Goal: Task Accomplishment & Management: Manage account settings

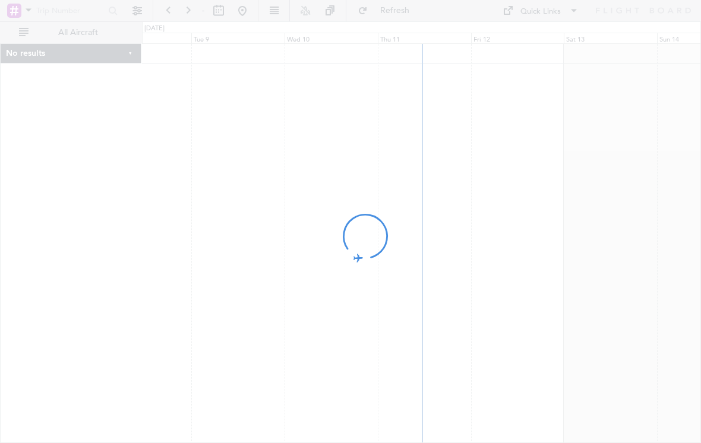
click at [306, 5] on div at bounding box center [350, 221] width 701 height 443
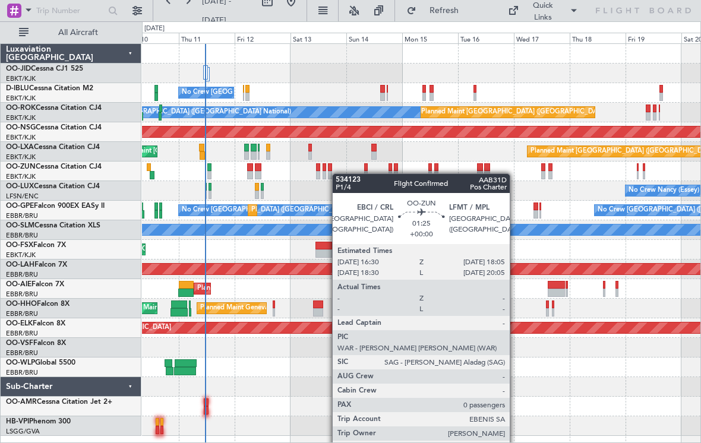
click at [330, 173] on div "Planned Maint Kortrijk-[GEOGRAPHIC_DATA]" at bounding box center [421, 171] width 558 height 20
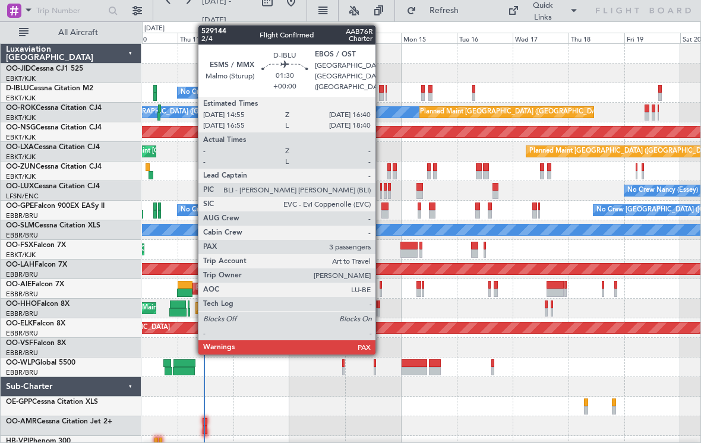
click at [381, 92] on div at bounding box center [381, 89] width 4 height 8
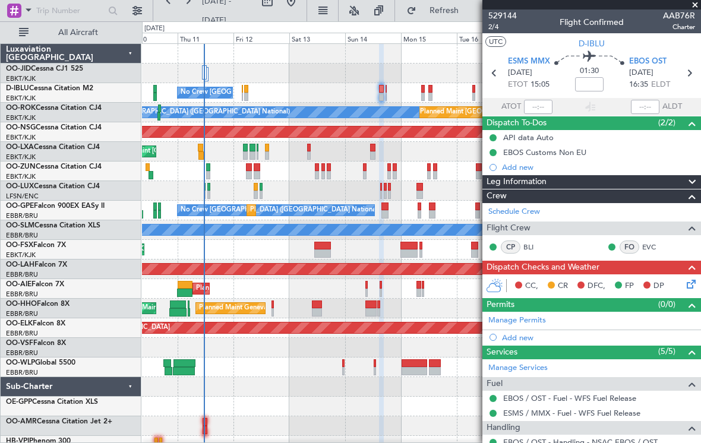
click at [692, 8] on span at bounding box center [695, 5] width 12 height 11
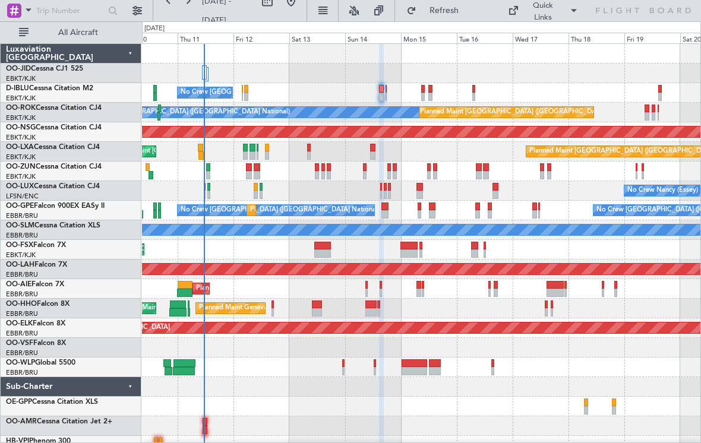
type input "0"
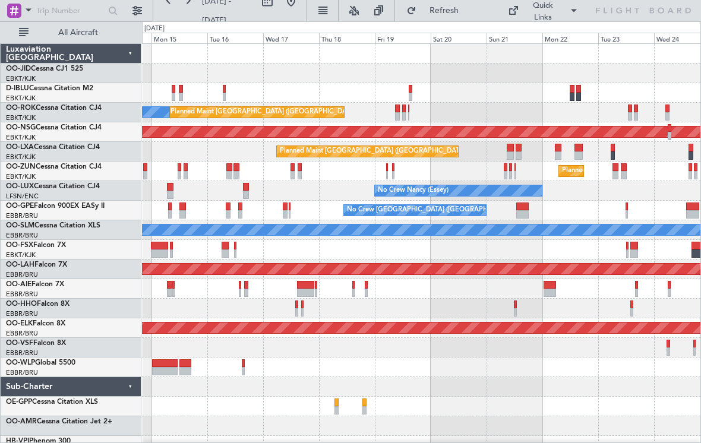
click at [286, 99] on div "A/C Unavailable [GEOGRAPHIC_DATA] ([GEOGRAPHIC_DATA] National) A/C Unavailable …" at bounding box center [421, 93] width 558 height 20
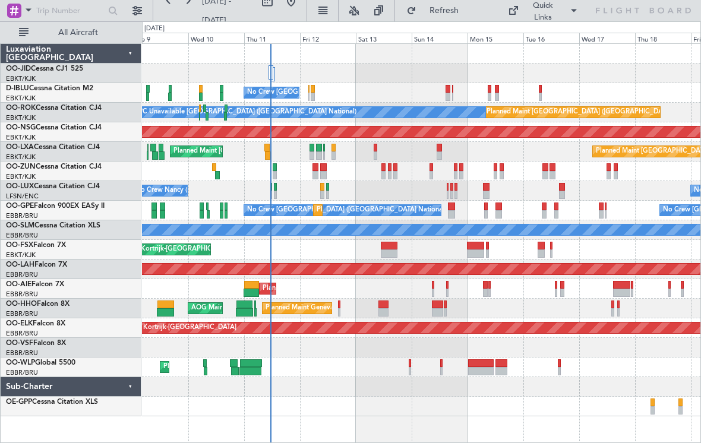
click at [498, 391] on div "No Crew [GEOGRAPHIC_DATA] ([GEOGRAPHIC_DATA] National) Planned Maint [GEOGRAPHI…" at bounding box center [421, 230] width 558 height 372
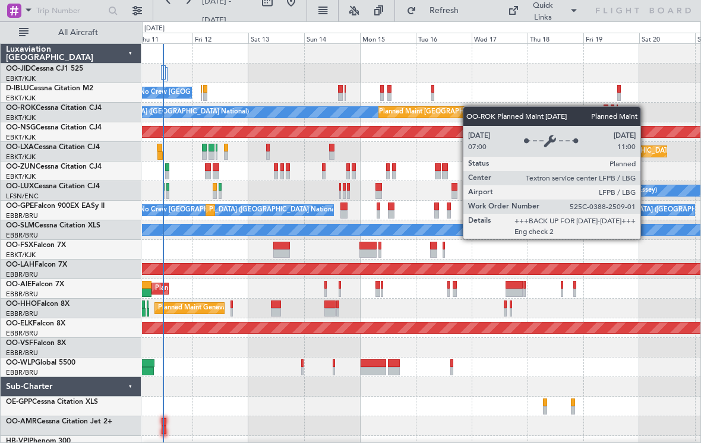
click at [433, 107] on div "No Crew [GEOGRAPHIC_DATA] ([GEOGRAPHIC_DATA] National) Planned Maint [GEOGRAPHI…" at bounding box center [421, 249] width 558 height 411
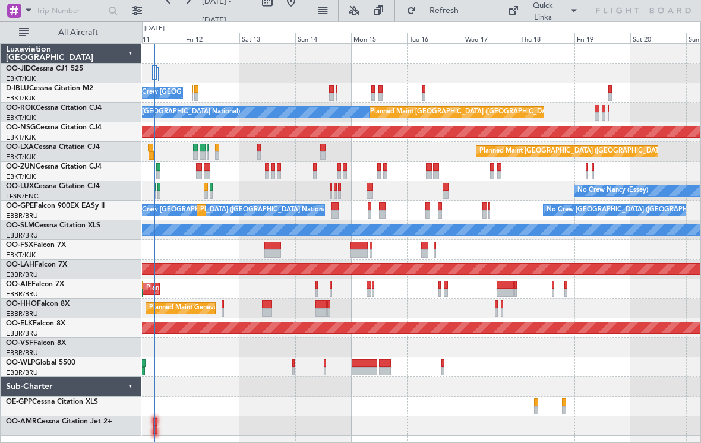
click at [606, 168] on div "No Crew [GEOGRAPHIC_DATA] ([GEOGRAPHIC_DATA] National) Planned Maint [GEOGRAPHI…" at bounding box center [421, 240] width 558 height 392
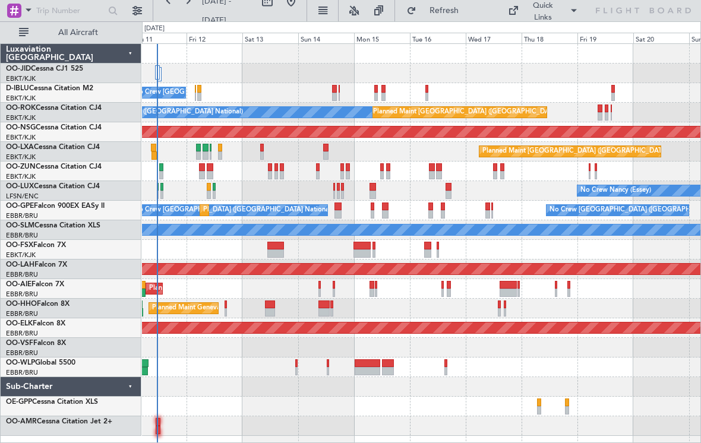
click at [610, 246] on div "No Crew [GEOGRAPHIC_DATA] ([GEOGRAPHIC_DATA] National) Planned Maint [GEOGRAPHI…" at bounding box center [421, 240] width 558 height 392
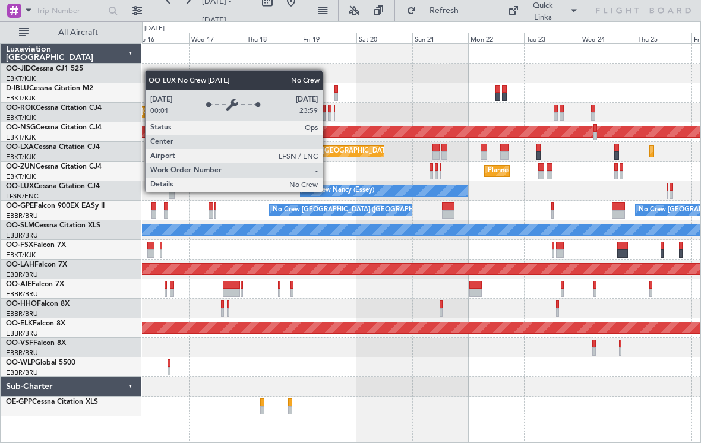
click at [328, 191] on div "No Crew Nancy (Essey)" at bounding box center [338, 191] width 71 height 18
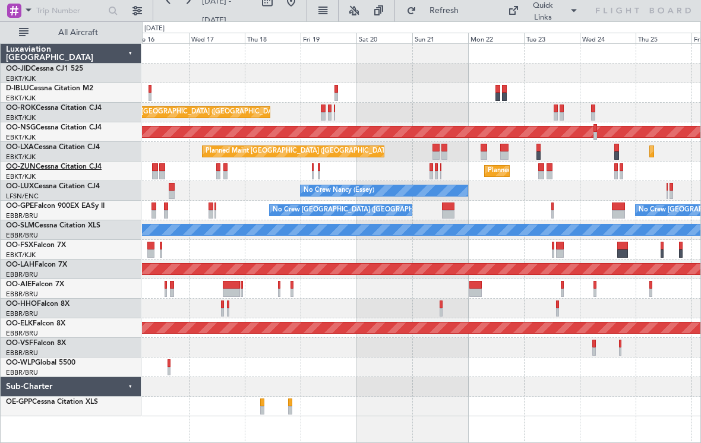
click at [78, 167] on link "OO-ZUN Cessna Citation CJ4" at bounding box center [54, 166] width 96 height 7
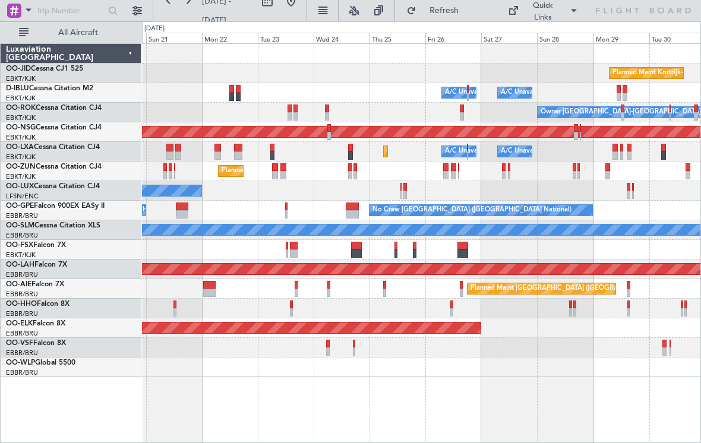
click at [690, 188] on div "No Crew Nancy (Essey)" at bounding box center [421, 191] width 558 height 20
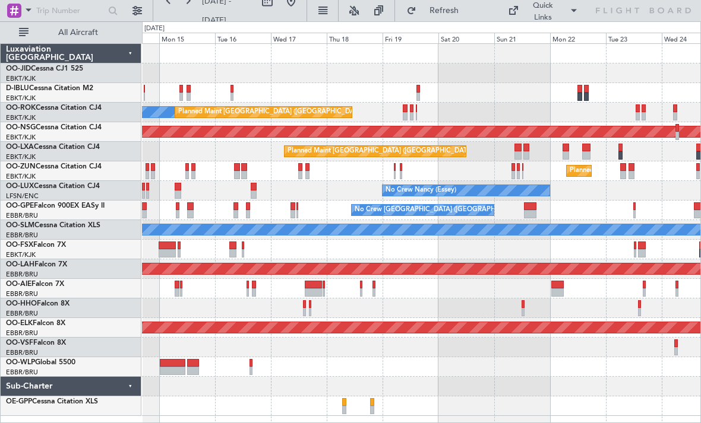
click at [635, 108] on div at bounding box center [637, 108] width 4 height 8
click at [137, 16] on button at bounding box center [137, 10] width 19 height 19
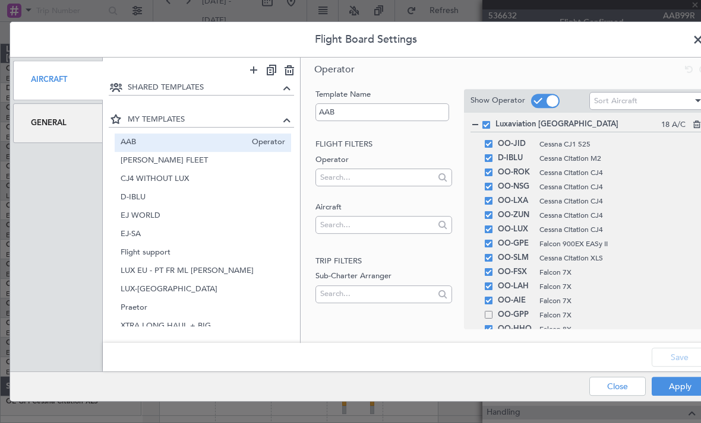
click at [43, 126] on div "General" at bounding box center [58, 123] width 90 height 40
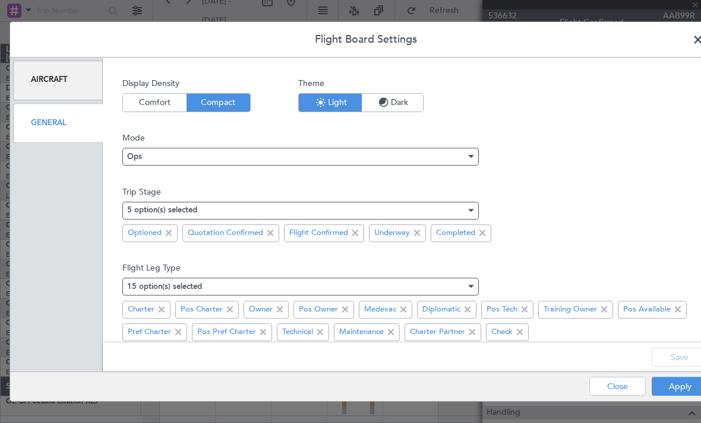
click at [45, 135] on div "General" at bounding box center [58, 123] width 90 height 40
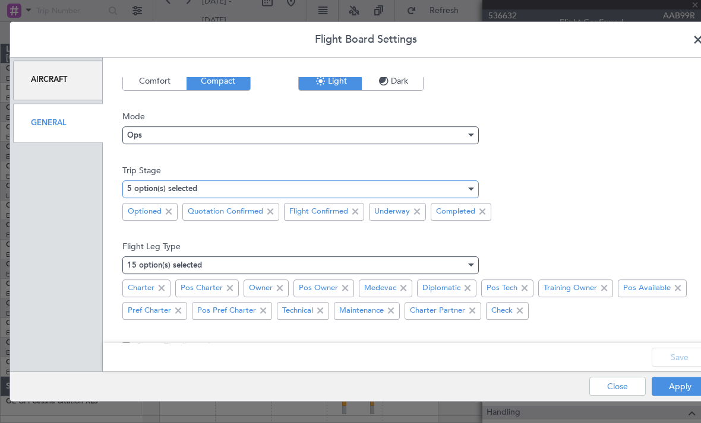
click at [138, 189] on mat-select-trigger "5 option(s) selected" at bounding box center [162, 190] width 70 height 8
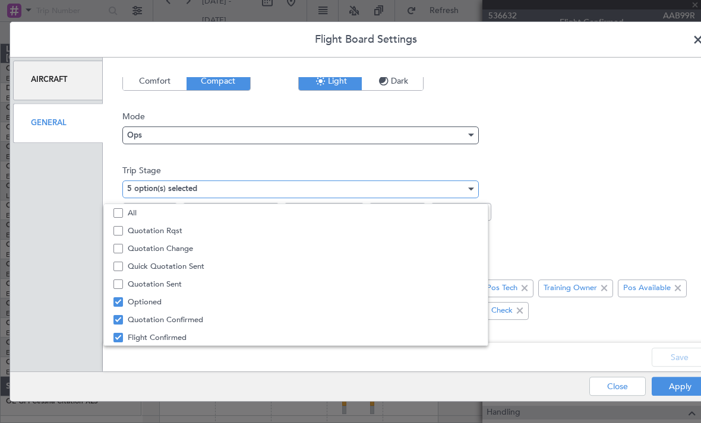
scroll to position [37, 0]
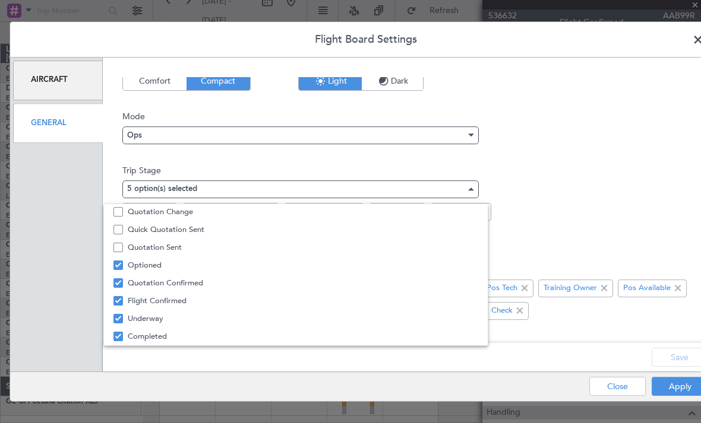
click at [112, 246] on mat-option "Quotation Sent" at bounding box center [296, 248] width 384 height 18
click at [116, 211] on mat-pseudo-checkbox at bounding box center [117, 211] width 9 height 9
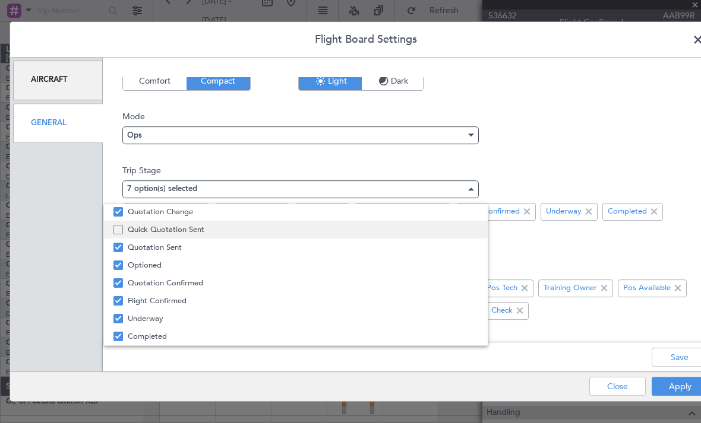
click at [119, 226] on mat-pseudo-checkbox at bounding box center [117, 229] width 9 height 9
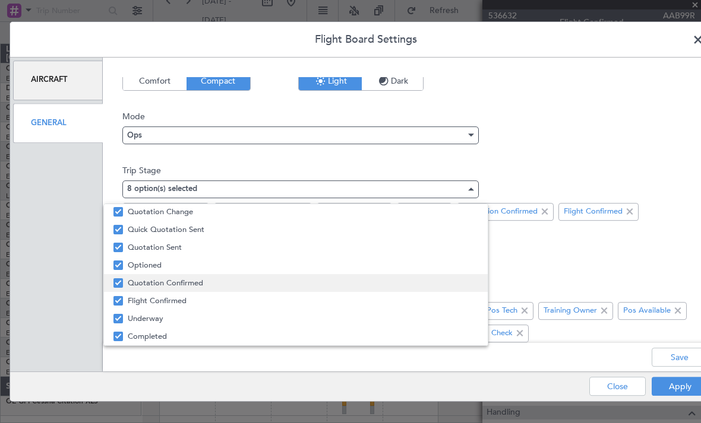
drag, startPoint x: 305, startPoint y: 234, endPoint x: 310, endPoint y: 287, distance: 53.7
click at [310, 287] on div "All Quotation Rqst Quotation Change Quick Quotation Sent Quotation Sent Optione…" at bounding box center [295, 275] width 385 height 142
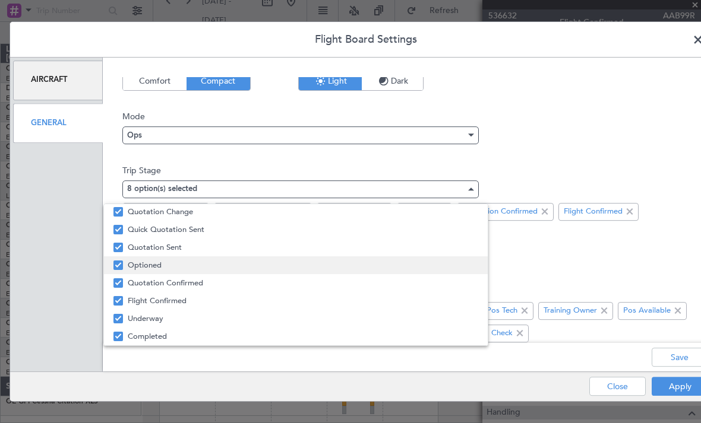
click at [369, 265] on span "Optioned" at bounding box center [303, 265] width 350 height 18
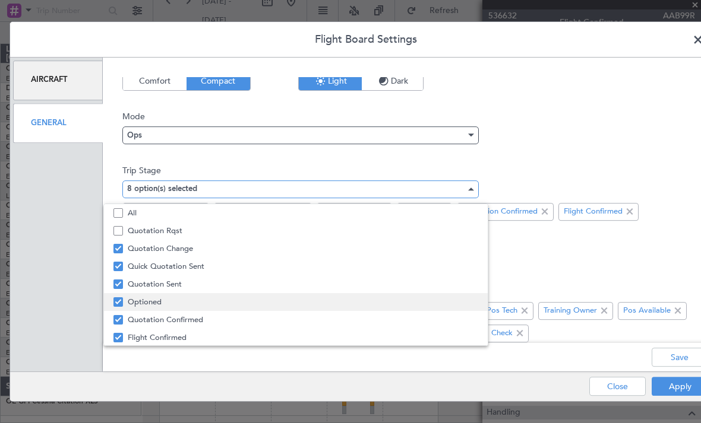
scroll to position [0, 0]
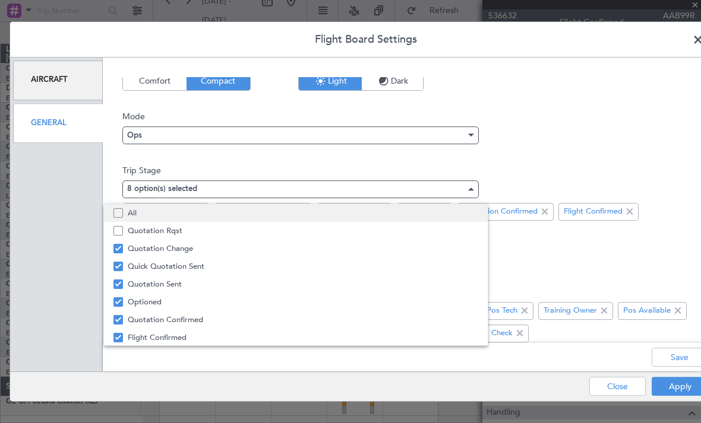
click at [121, 221] on mat-option "All" at bounding box center [296, 213] width 384 height 18
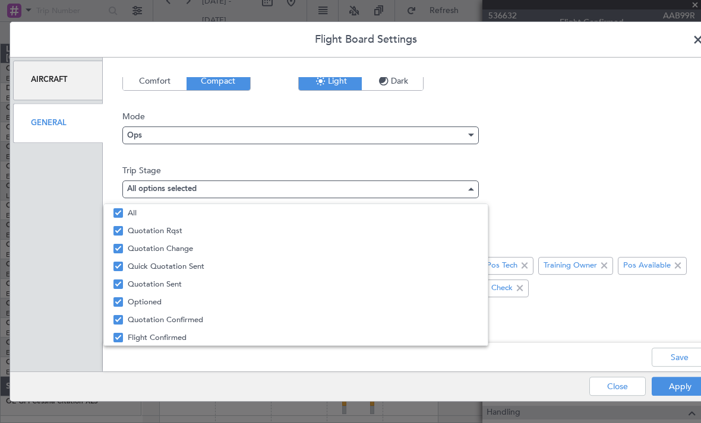
click at [692, 380] on div at bounding box center [350, 211] width 701 height 423
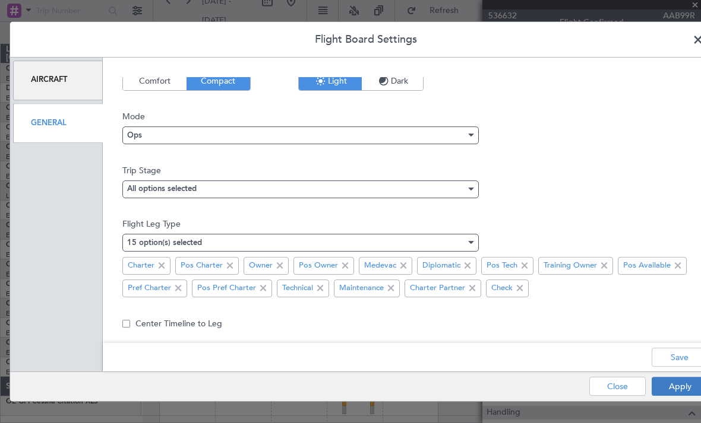
click at [683, 385] on button "Apply" at bounding box center [679, 386] width 56 height 19
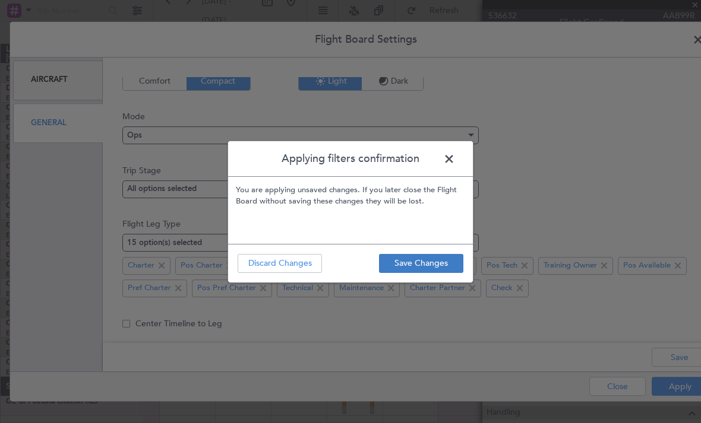
click at [438, 270] on button "Save Changes" at bounding box center [421, 263] width 84 height 19
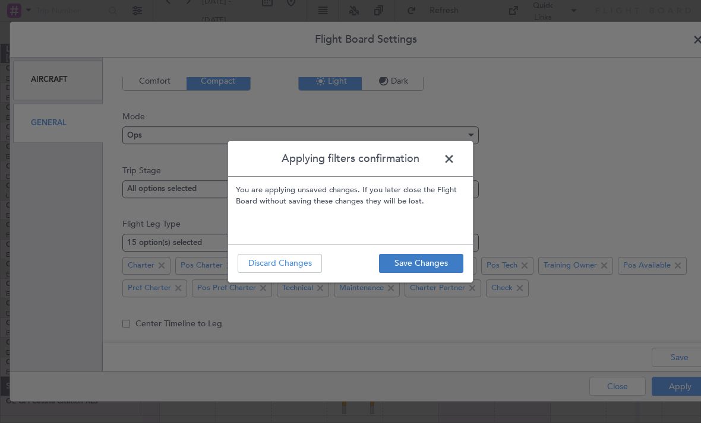
type input "0"
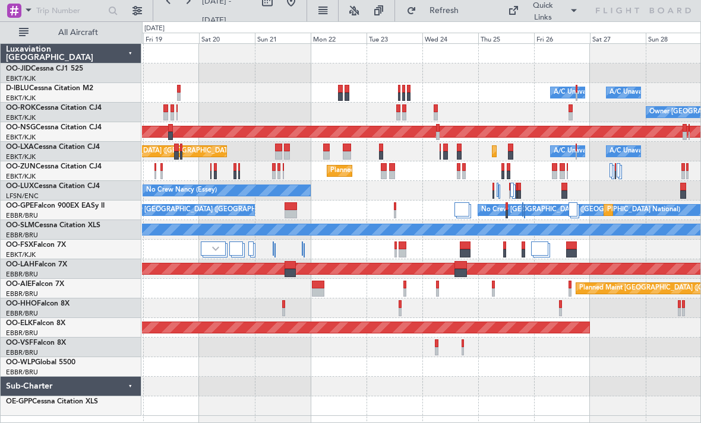
click at [297, 112] on div "Owner [GEOGRAPHIC_DATA]-[GEOGRAPHIC_DATA] Planned Maint [GEOGRAPHIC_DATA] ([GEO…" at bounding box center [421, 113] width 558 height 20
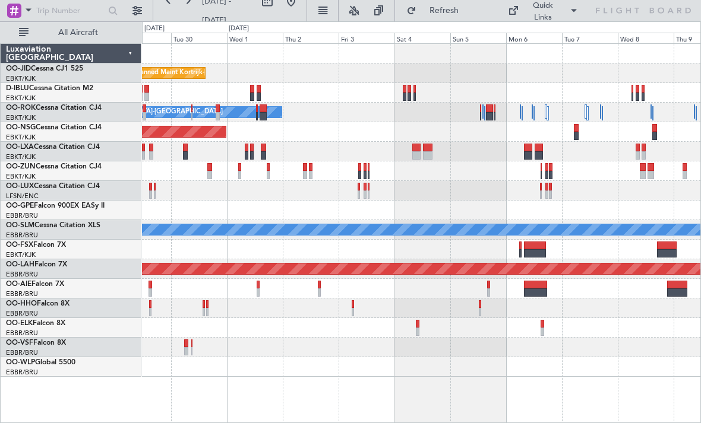
click at [260, 123] on div "Planned Maint Kortrijk-[GEOGRAPHIC_DATA] A/C Unavailable [GEOGRAPHIC_DATA]-[GEO…" at bounding box center [421, 210] width 558 height 333
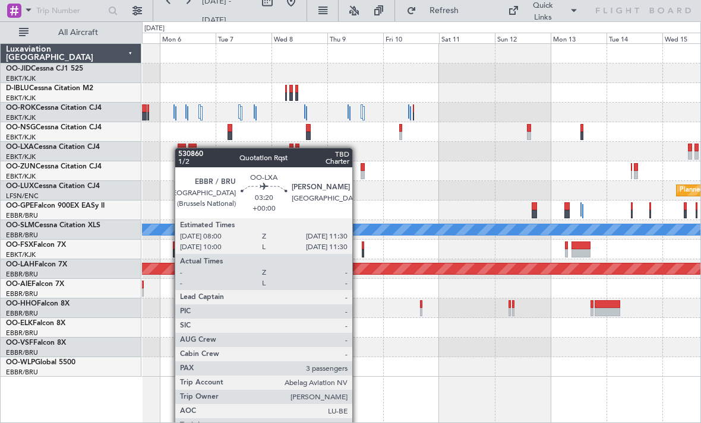
click at [180, 148] on div at bounding box center [182, 148] width 8 height 8
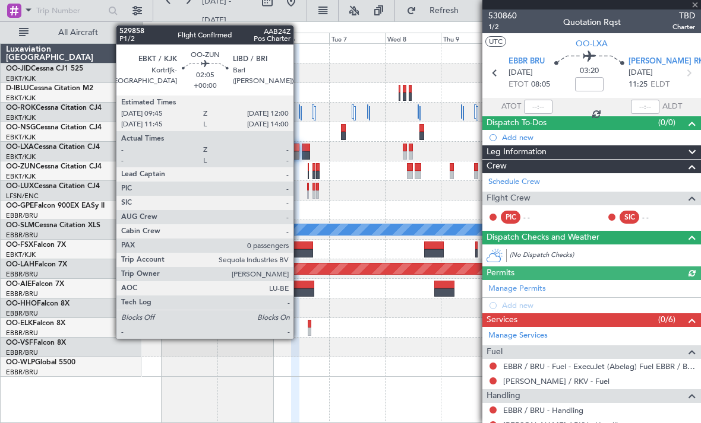
click at [462, 137] on div "Owner [GEOGRAPHIC_DATA]-[GEOGRAPHIC_DATA] Planned Maint [GEOGRAPHIC_DATA] ([GEO…" at bounding box center [421, 210] width 558 height 333
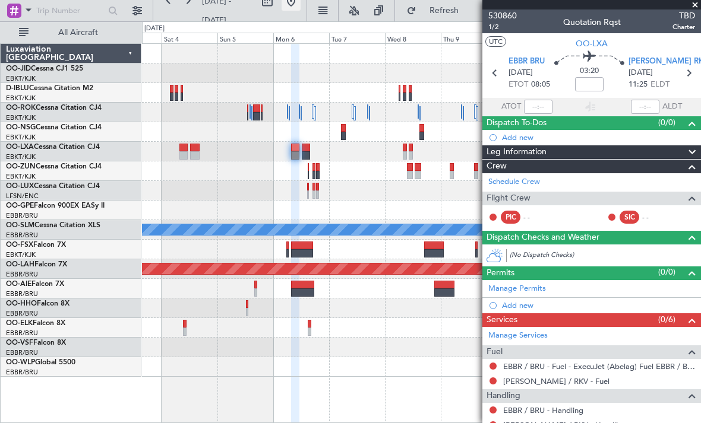
click at [300, 2] on button at bounding box center [290, 1] width 19 height 19
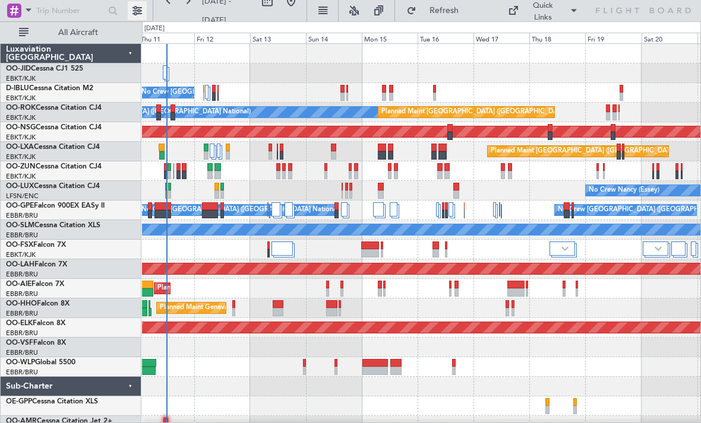
click at [141, 18] on button at bounding box center [137, 10] width 19 height 19
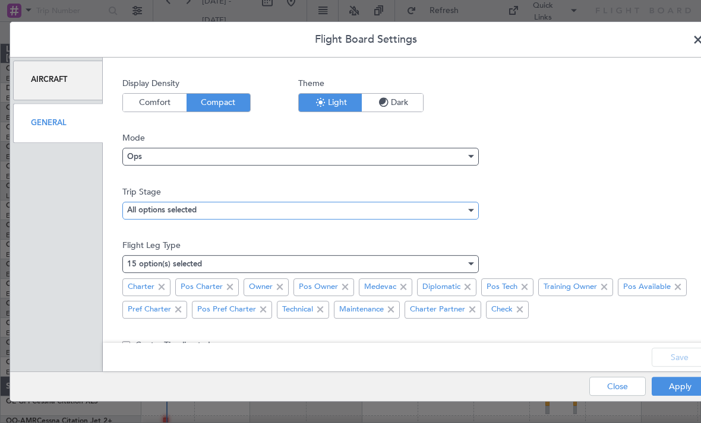
click at [185, 210] on div "All options selected" at bounding box center [296, 211] width 338 height 18
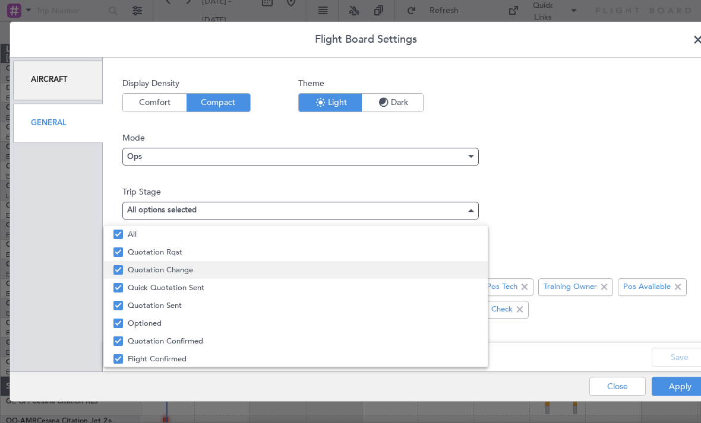
drag, startPoint x: 157, startPoint y: 234, endPoint x: 154, endPoint y: 265, distance: 31.6
click at [157, 234] on span "All" at bounding box center [303, 235] width 350 height 18
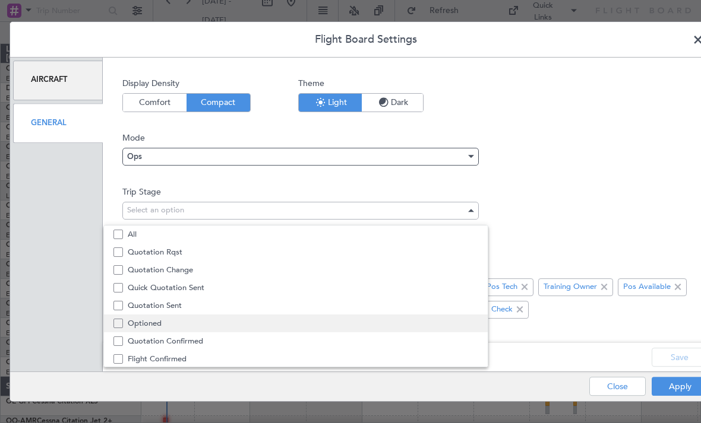
click at [155, 318] on span "Optioned" at bounding box center [303, 324] width 350 height 18
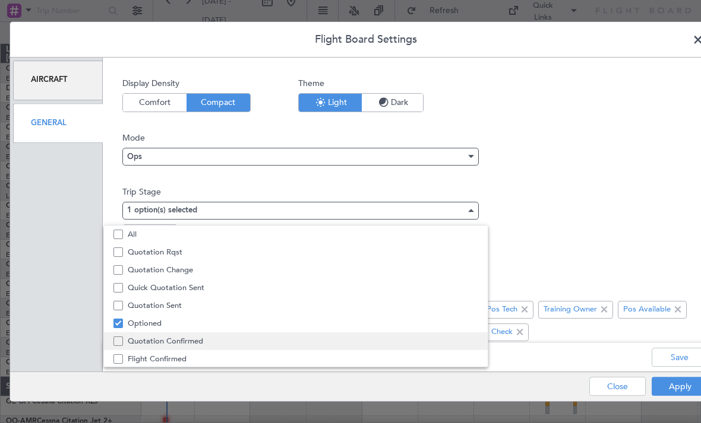
click at [158, 337] on span "Quotation Confirmed" at bounding box center [303, 341] width 350 height 18
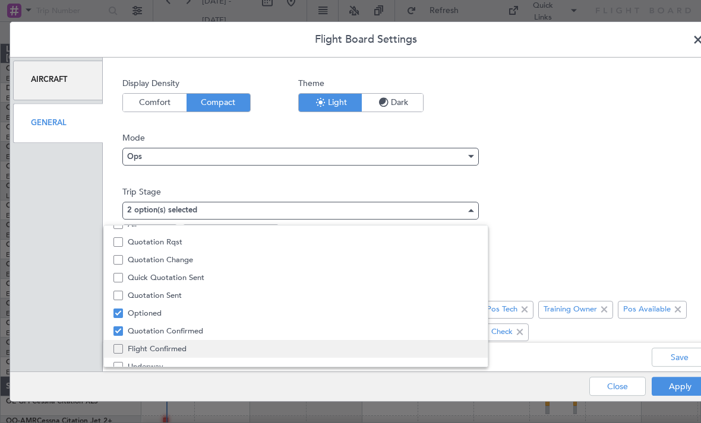
click at [158, 345] on span "Flight Confirmed" at bounding box center [303, 349] width 350 height 18
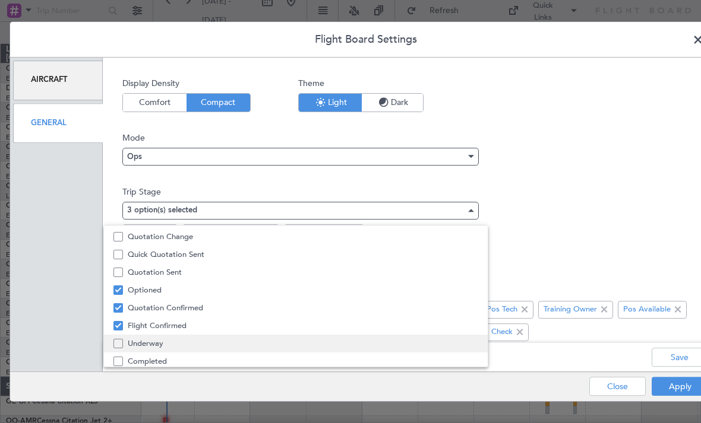
click at [159, 349] on span "Underway" at bounding box center [303, 344] width 350 height 18
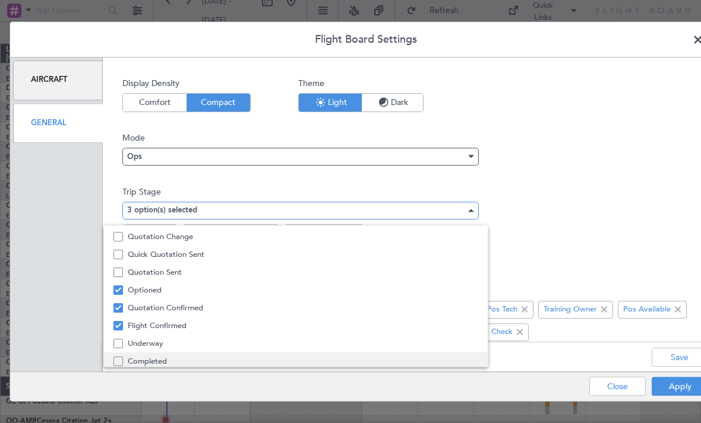
scroll to position [37, 0]
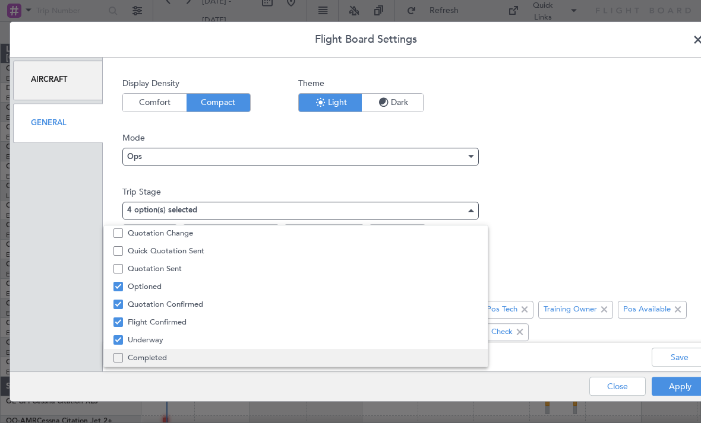
click at [159, 350] on span "Completed" at bounding box center [303, 358] width 350 height 18
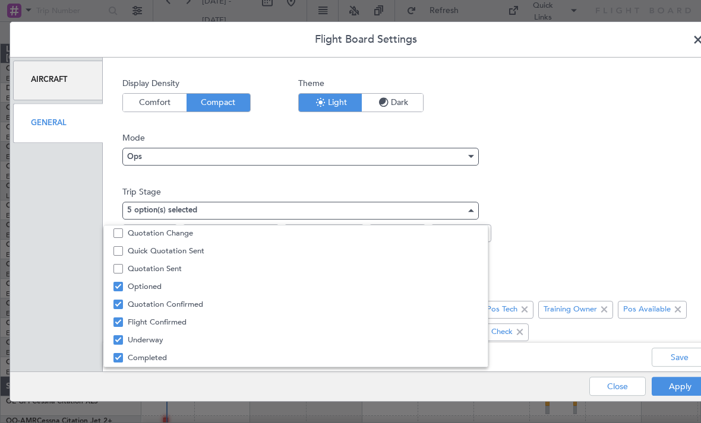
click at [523, 262] on div at bounding box center [350, 211] width 701 height 423
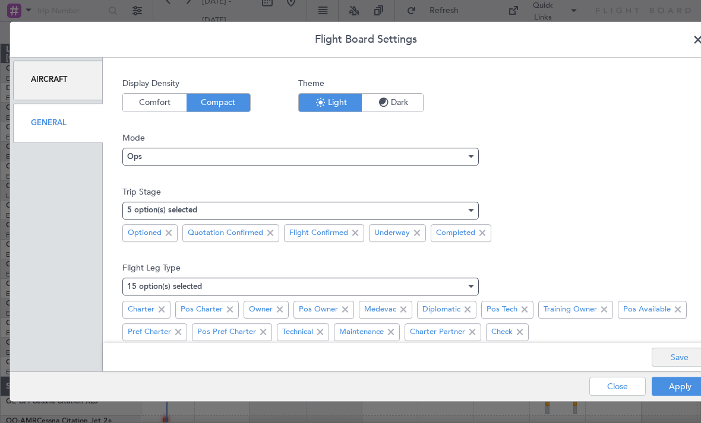
click at [690, 360] on button "Save" at bounding box center [679, 357] width 56 height 19
click at [681, 387] on button "Apply" at bounding box center [679, 386] width 56 height 19
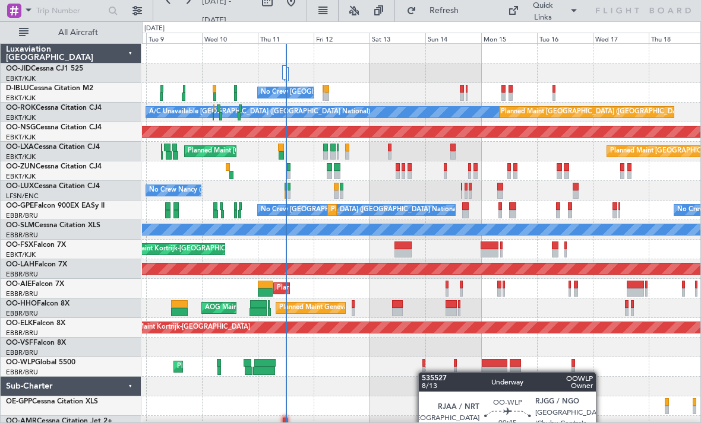
scroll to position [0, 0]
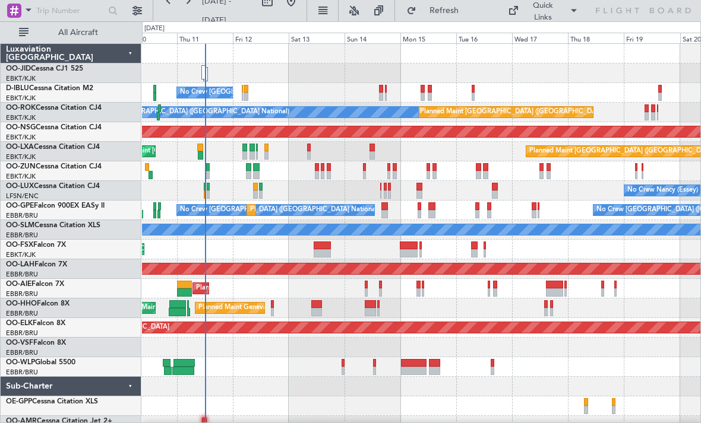
click at [327, 375] on div "Planned Maint Liege" at bounding box center [421, 367] width 558 height 20
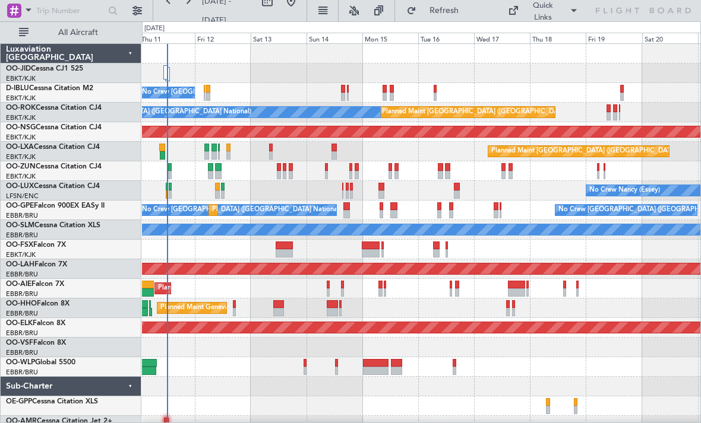
click at [441, 354] on div at bounding box center [421, 348] width 558 height 20
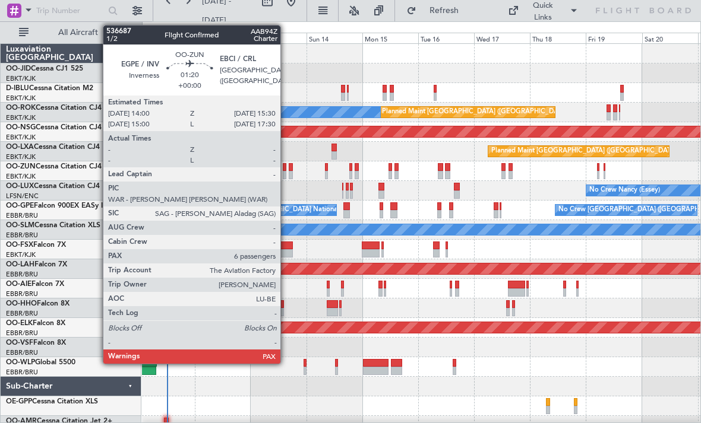
click at [286, 172] on div at bounding box center [285, 175] width 4 height 8
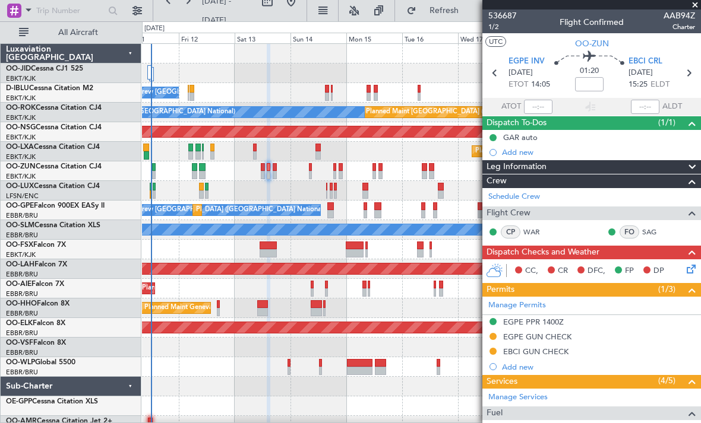
click at [243, 179] on div "Planned Maint Kortrijk-[GEOGRAPHIC_DATA]" at bounding box center [421, 171] width 558 height 20
click at [135, 9] on button at bounding box center [137, 10] width 19 height 19
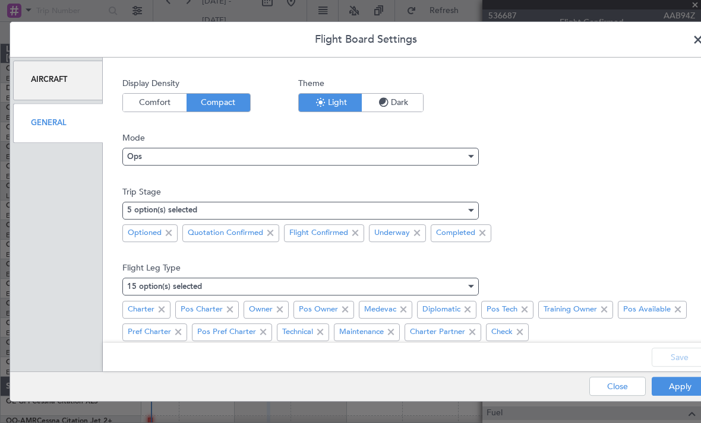
click at [30, 81] on div "Aircraft" at bounding box center [58, 81] width 90 height 40
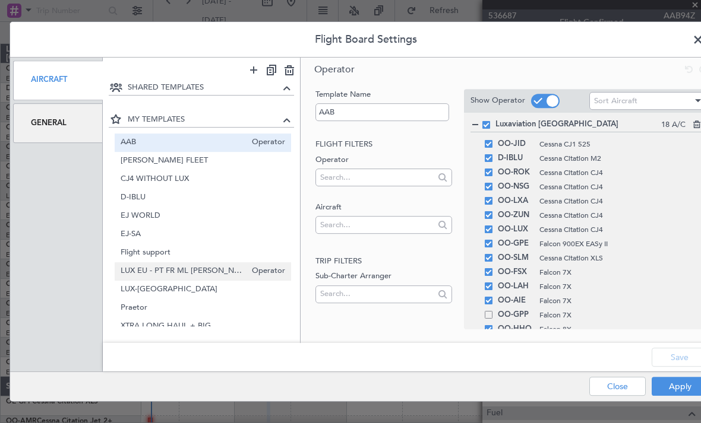
click at [127, 268] on span "LUX EU - PT FR ML [PERSON_NAME]" at bounding box center [184, 271] width 126 height 12
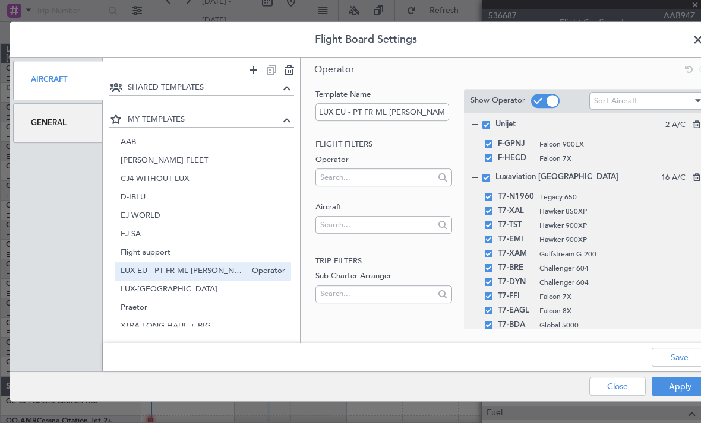
click at [540, 107] on span at bounding box center [545, 101] width 28 height 14
click at [0, 0] on input "checkbox" at bounding box center [0, 0] width 0 height 0
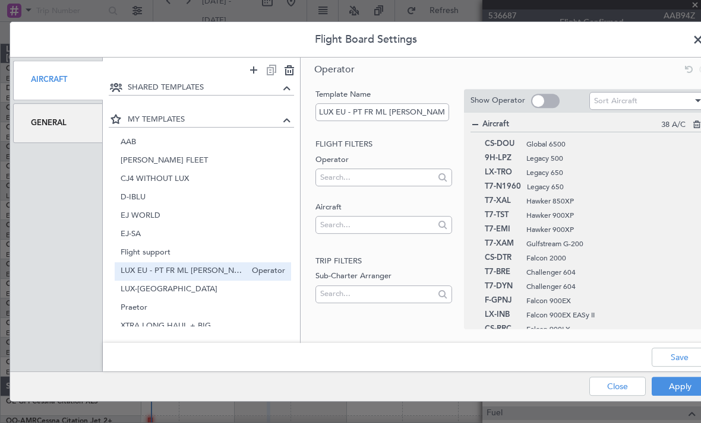
click at [538, 106] on span at bounding box center [545, 101] width 28 height 14
click at [0, 0] on input "checkbox" at bounding box center [0, 0] width 0 height 0
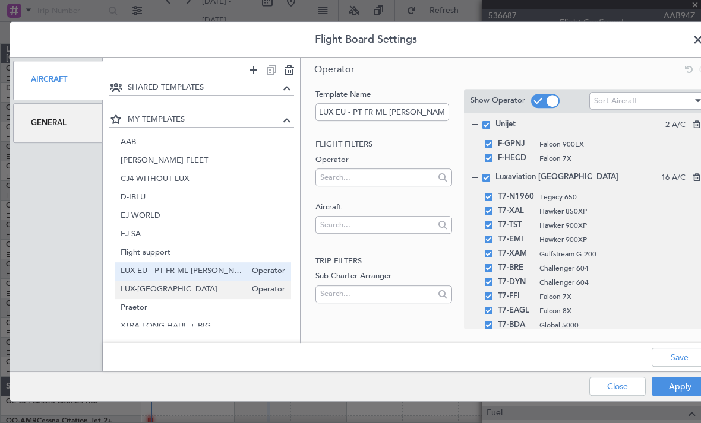
click at [127, 292] on span "LUX-[GEOGRAPHIC_DATA]" at bounding box center [184, 290] width 126 height 12
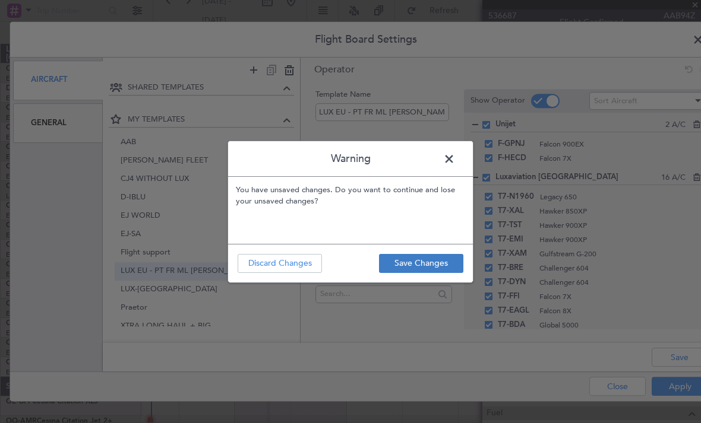
click at [414, 273] on button "Save Changes" at bounding box center [421, 263] width 84 height 19
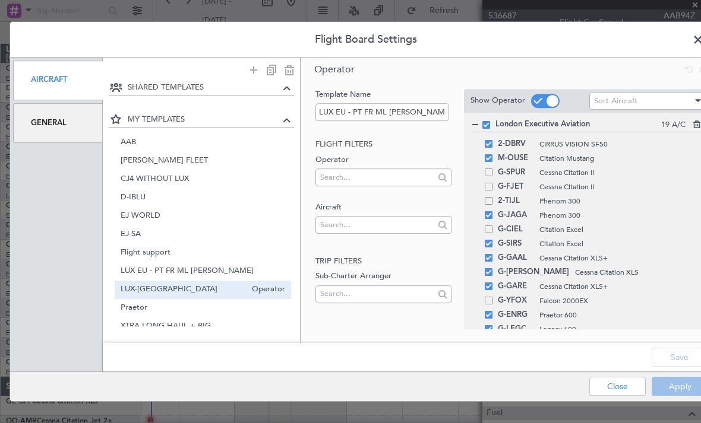
type input "LUX-[GEOGRAPHIC_DATA]"
click at [672, 395] on button "Apply" at bounding box center [679, 386] width 56 height 19
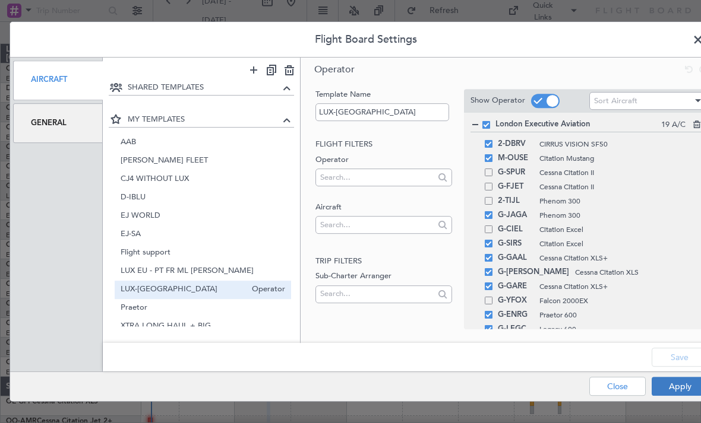
type input "0"
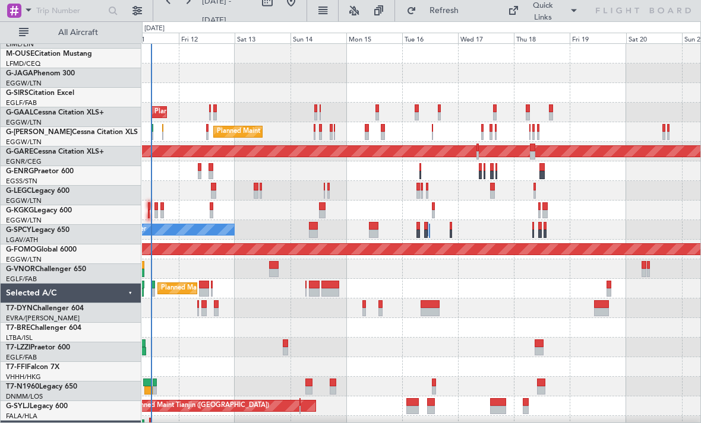
scroll to position [71, 0]
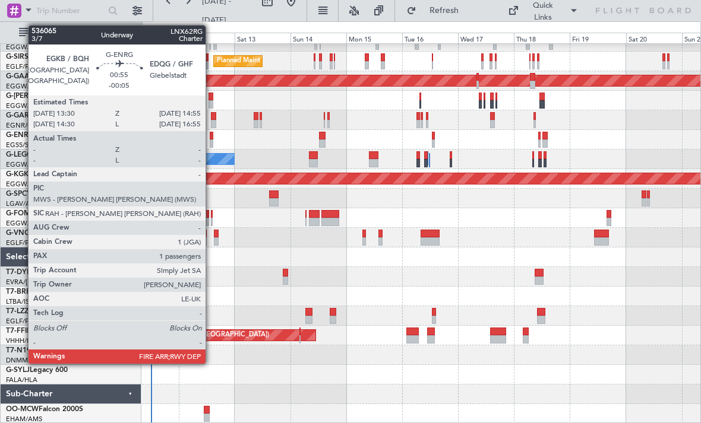
click at [211, 138] on div at bounding box center [212, 136] width 4 height 8
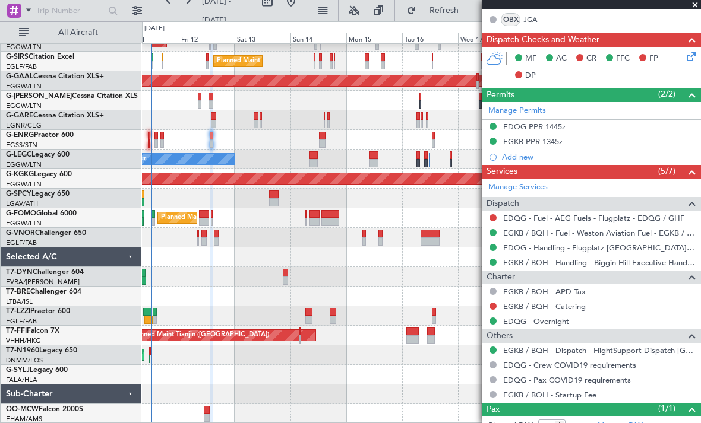
scroll to position [262, 0]
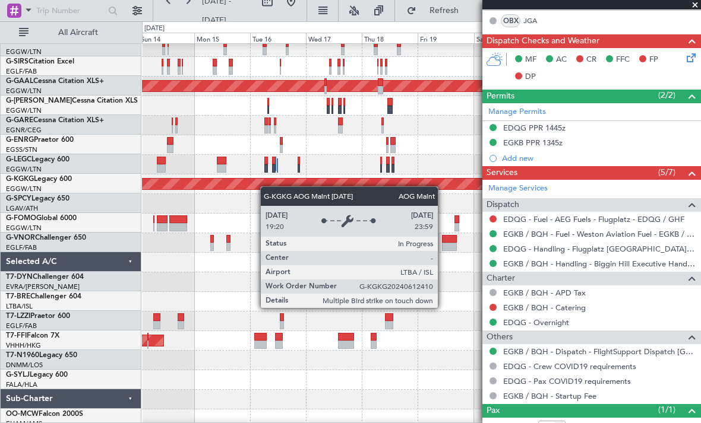
click at [215, 186] on div "AOG Maint [GEOGRAPHIC_DATA] (Ataturk)" at bounding box center [84, 184] width 1000 height 11
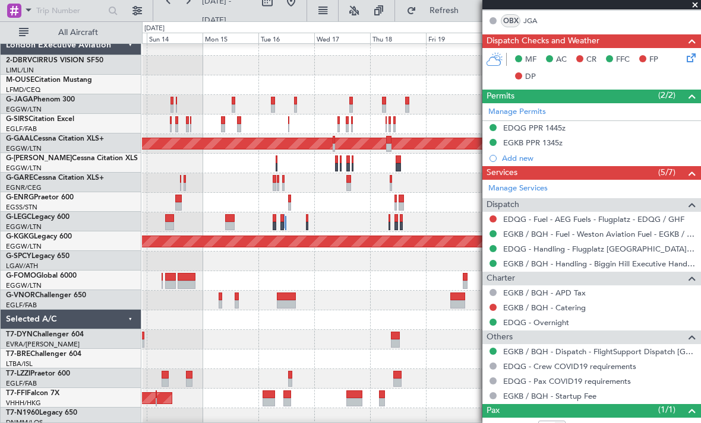
scroll to position [0, 0]
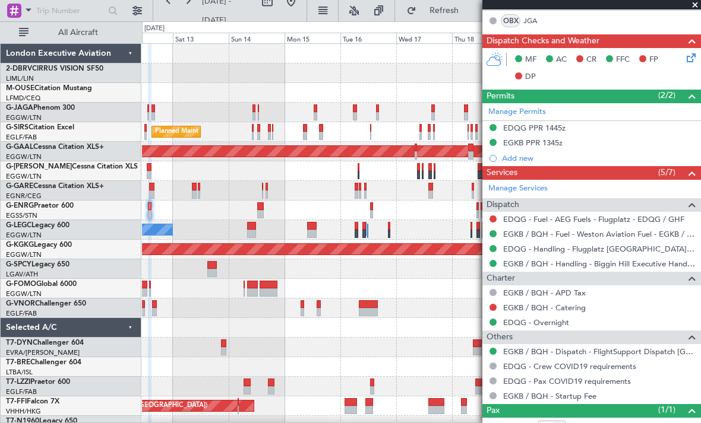
click at [487, 311] on fb-app "[DATE] - [DATE] Refresh Quick Links All Aircraft Planned Maint [GEOGRAPHIC_DATA…" at bounding box center [350, 216] width 701 height 414
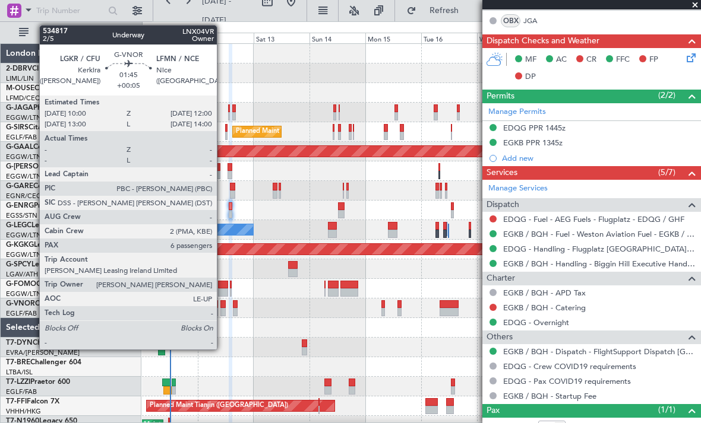
click at [222, 305] on div at bounding box center [222, 304] width 5 height 8
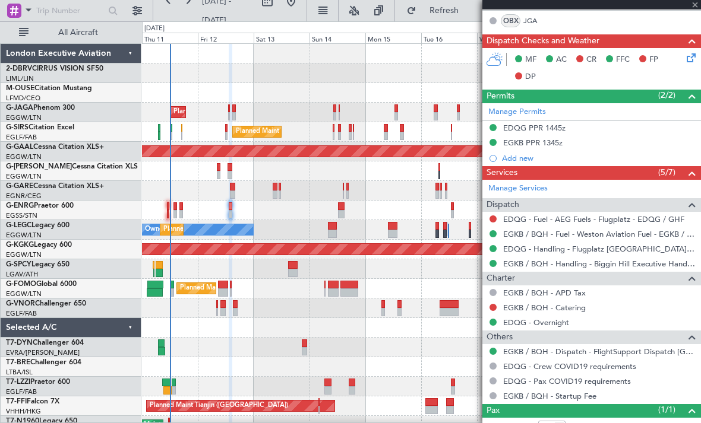
type input "+00:05"
type input "6"
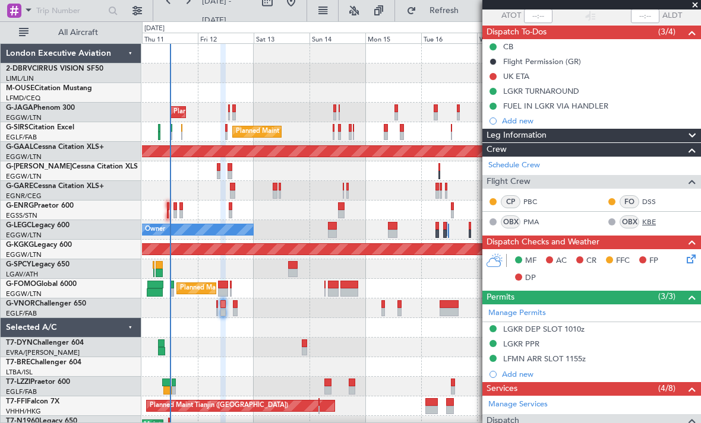
scroll to position [76, 0]
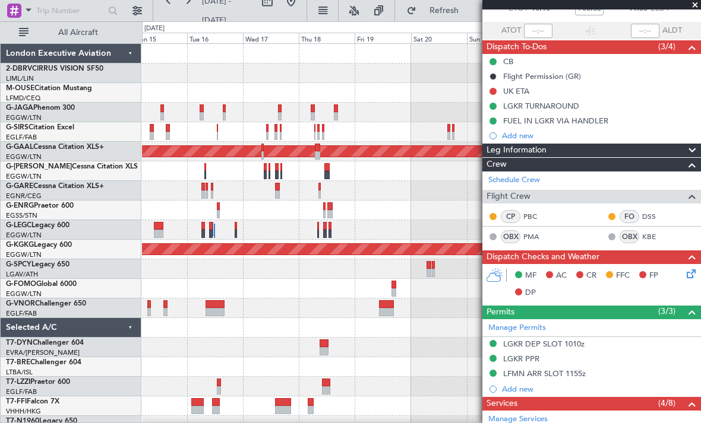
click at [170, 360] on div "Planned Maint [GEOGRAPHIC_DATA] ([GEOGRAPHIC_DATA]) Planned [GEOGRAPHIC_DATA] A…" at bounding box center [421, 269] width 558 height 451
click at [531, 213] on link "PBC" at bounding box center [536, 216] width 27 height 11
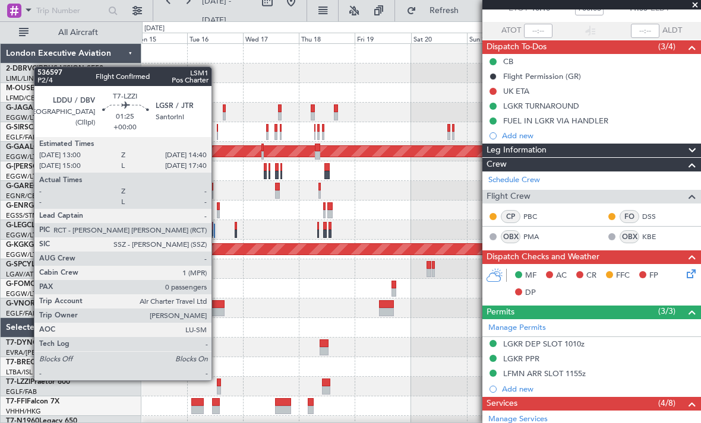
scroll to position [31, 0]
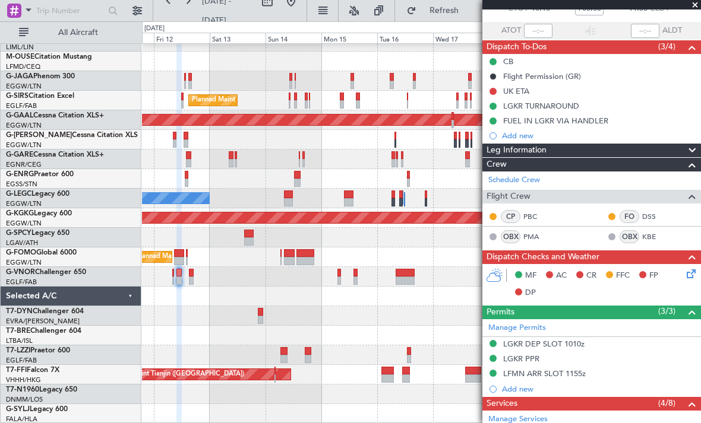
click at [407, 335] on div "Planned Maint [GEOGRAPHIC_DATA] ([GEOGRAPHIC_DATA]) Planned Maint [GEOGRAPHIC_D…" at bounding box center [421, 217] width 558 height 411
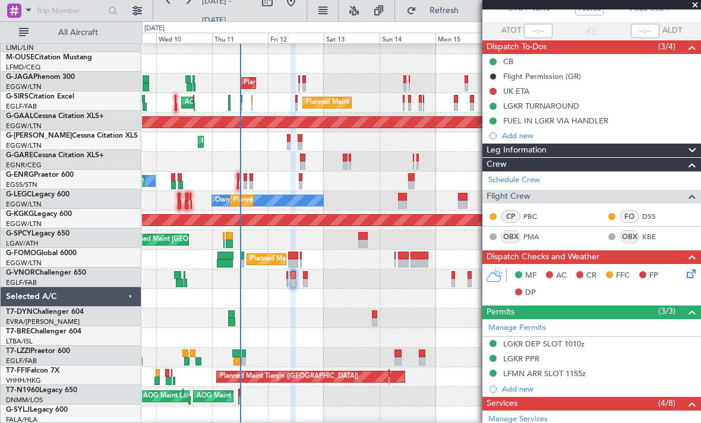
scroll to position [24, 0]
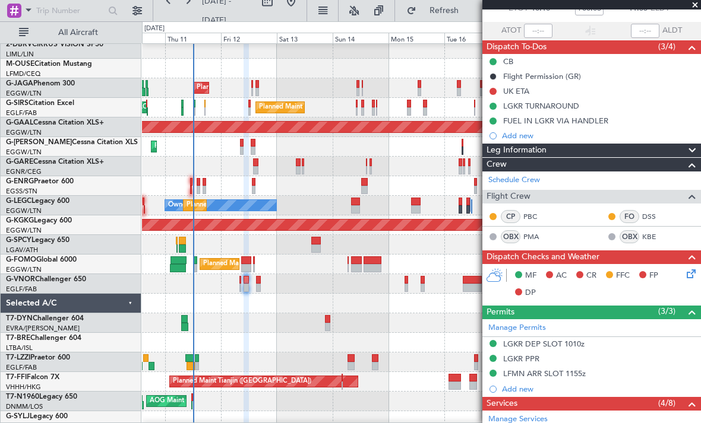
click at [277, 351] on div at bounding box center [421, 343] width 558 height 20
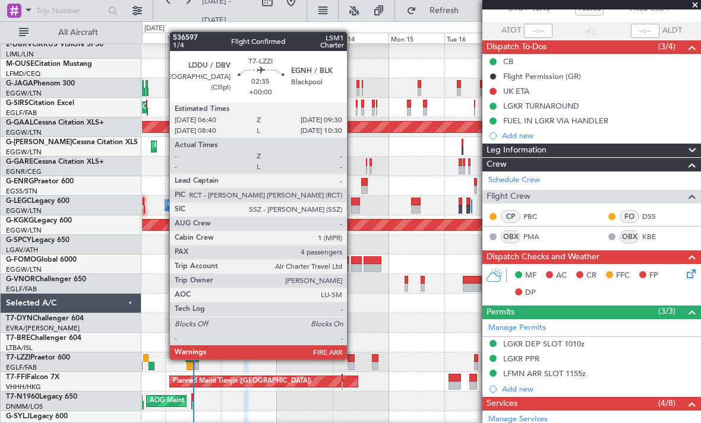
click at [352, 359] on div at bounding box center [350, 358] width 7 height 8
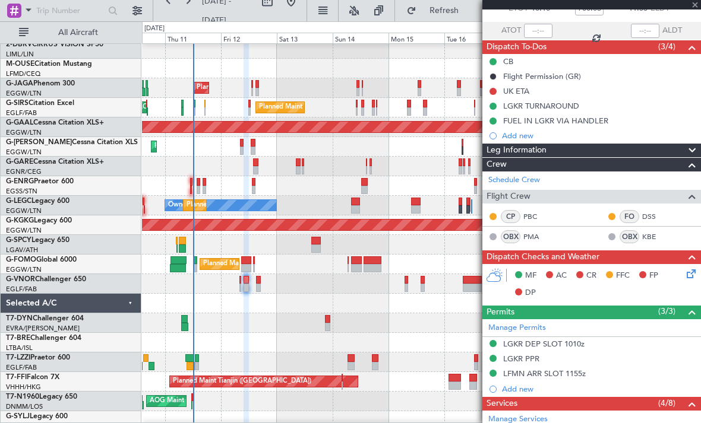
type input "4"
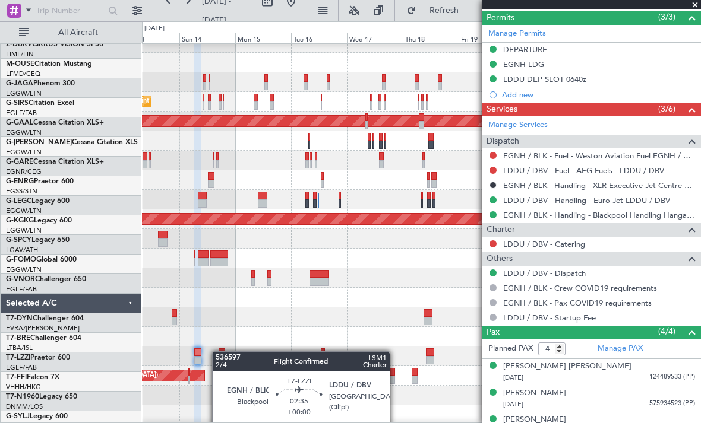
scroll to position [36, 0]
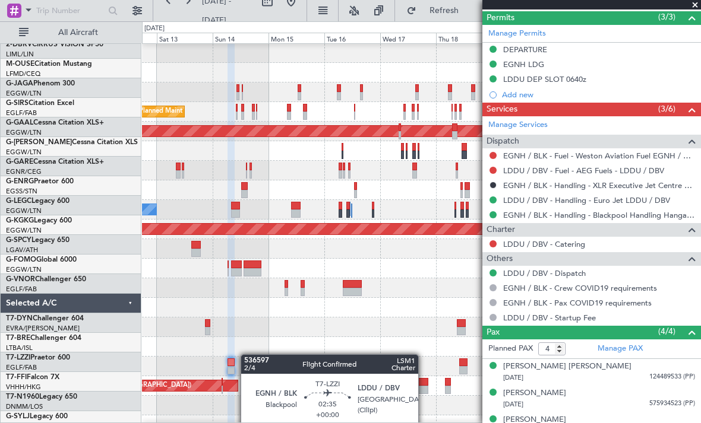
scroll to position [17, 0]
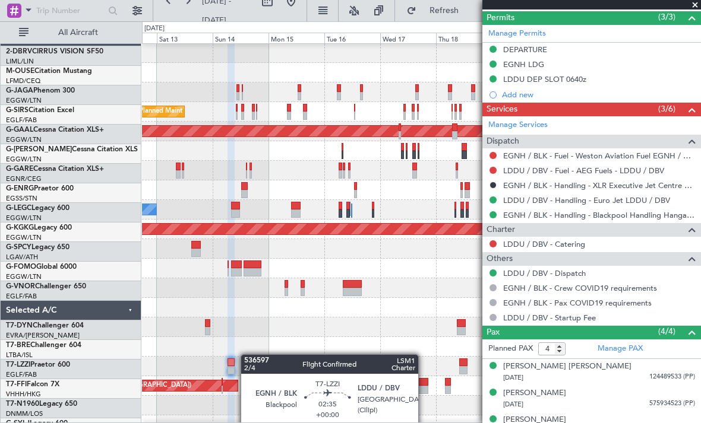
click at [256, 370] on div at bounding box center [255, 370] width 7 height 8
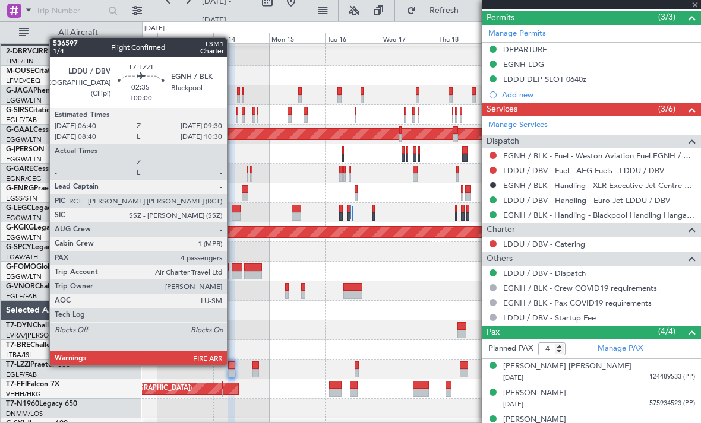
scroll to position [0, 0]
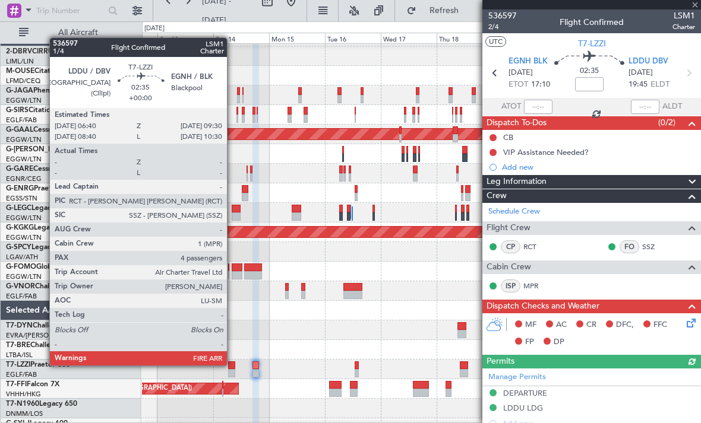
click at [232, 365] on div at bounding box center [231, 366] width 7 height 8
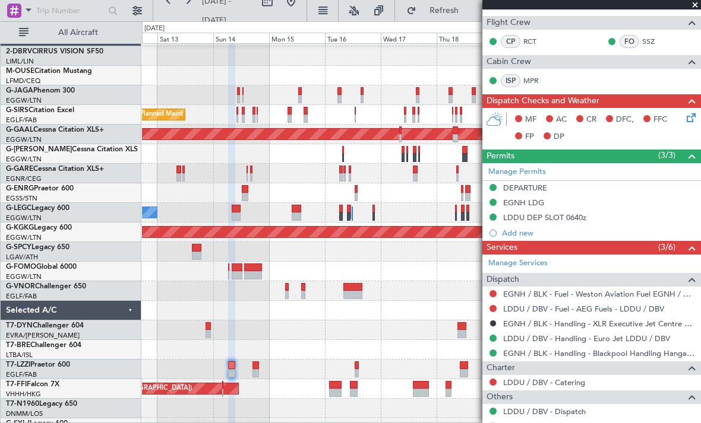
scroll to position [235, 0]
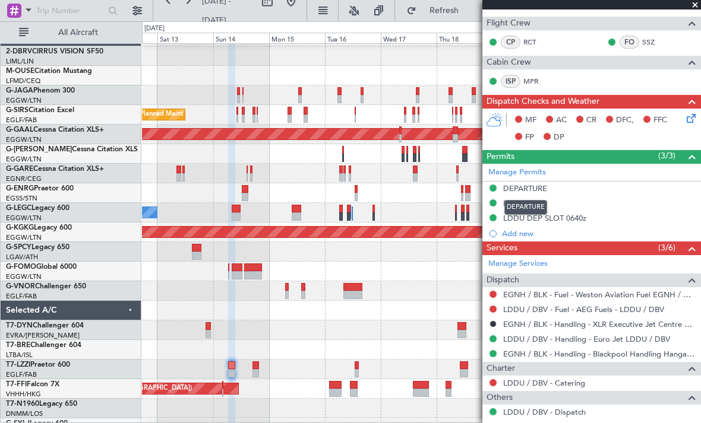
click at [519, 198] on mat-tooltip-component "DEPARTURE" at bounding box center [525, 207] width 59 height 31
click at [523, 201] on div "DEPARTURE" at bounding box center [525, 207] width 43 height 15
click at [547, 206] on div "EGNH LDG" at bounding box center [591, 204] width 218 height 15
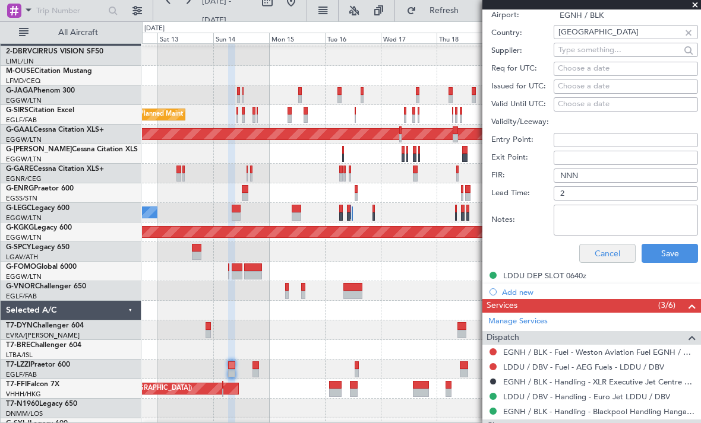
click at [615, 251] on button "Cancel" at bounding box center [607, 253] width 56 height 19
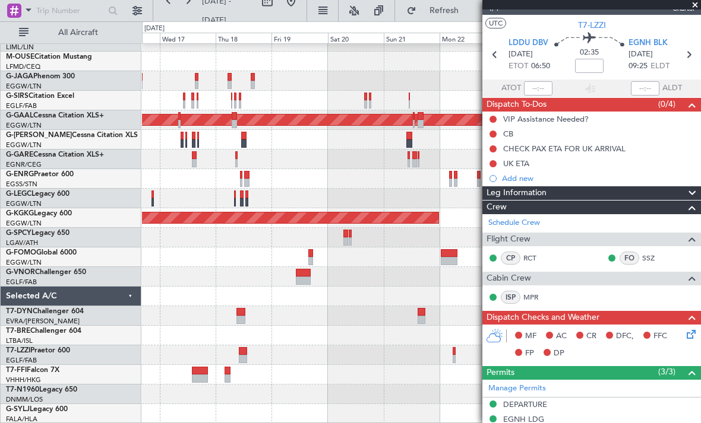
scroll to position [31, 0]
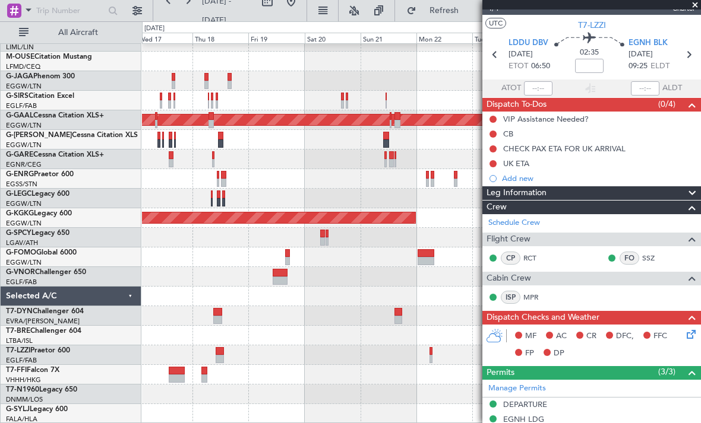
click at [112, 327] on div "Planned Maint Dusseldorf A/C Unavailable London (Luton) AOG Maint Istanbul (Ata…" at bounding box center [350, 222] width 701 height 402
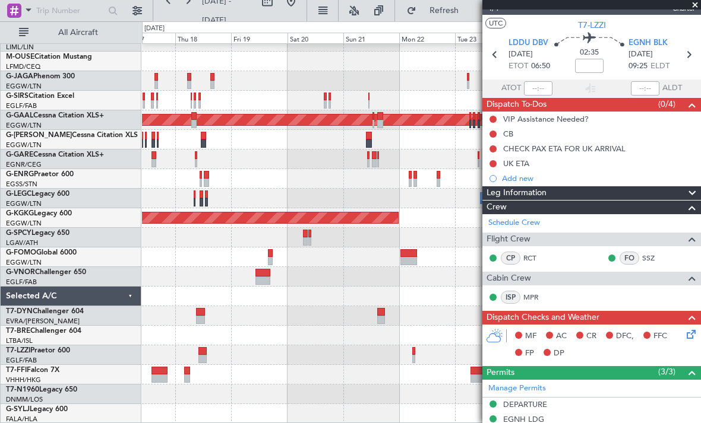
click at [412, 329] on div "Planned Maint Dusseldorf A/C Unavailable London (Luton) AOG Maint Istanbul (Ata…" at bounding box center [421, 217] width 558 height 411
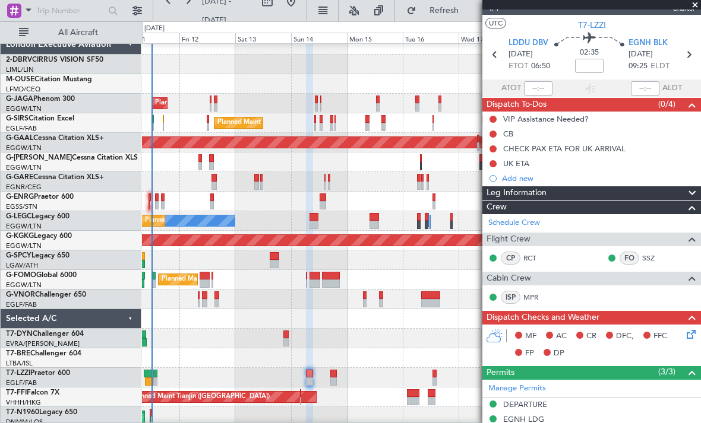
scroll to position [4, 0]
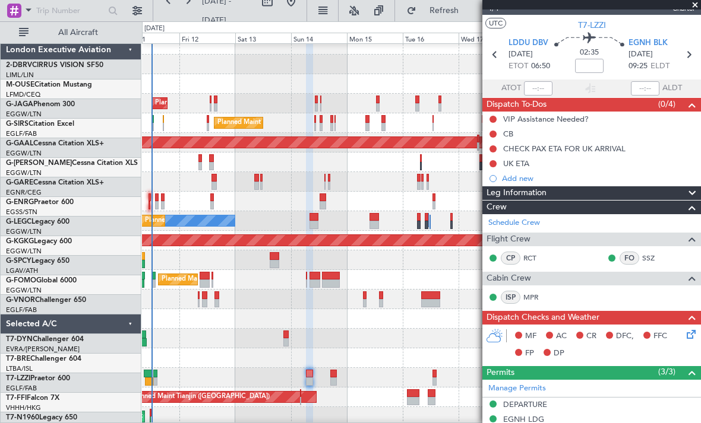
click at [407, 344] on div at bounding box center [421, 339] width 558 height 20
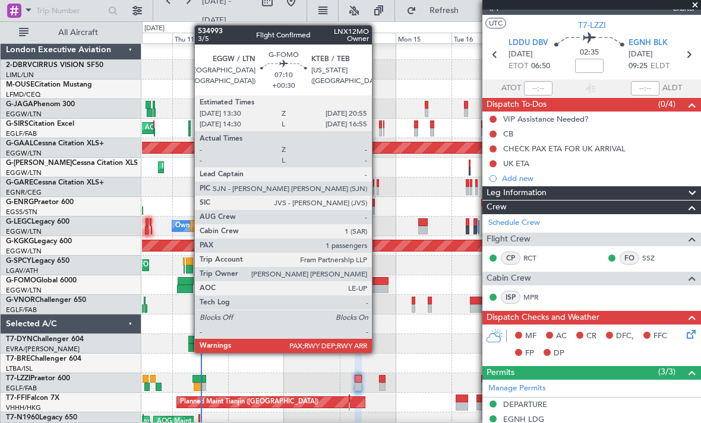
click at [377, 281] on div at bounding box center [379, 281] width 18 height 8
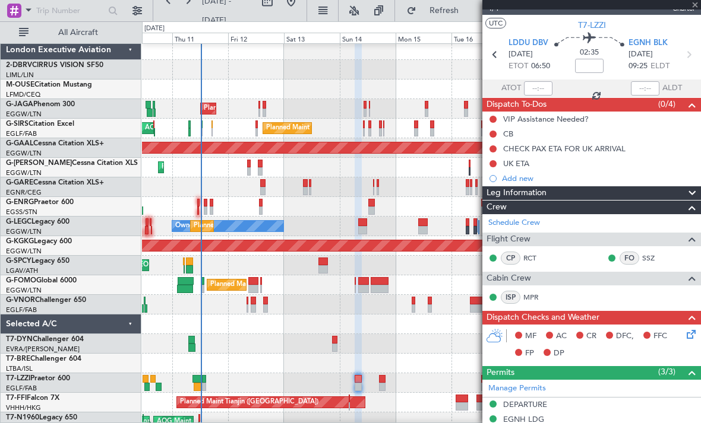
type input "+00:30"
type input "1"
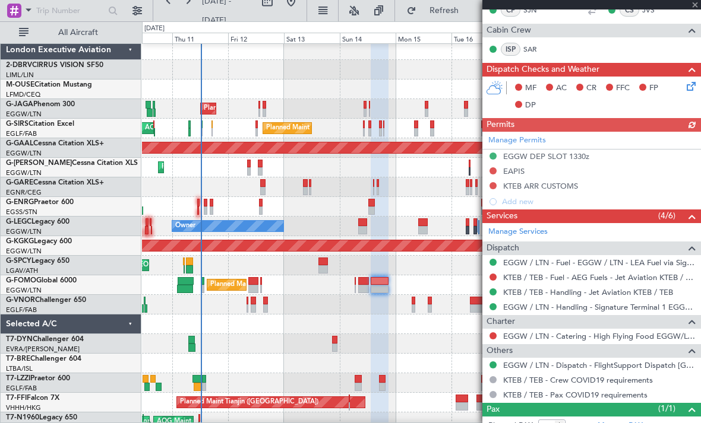
scroll to position [236, 0]
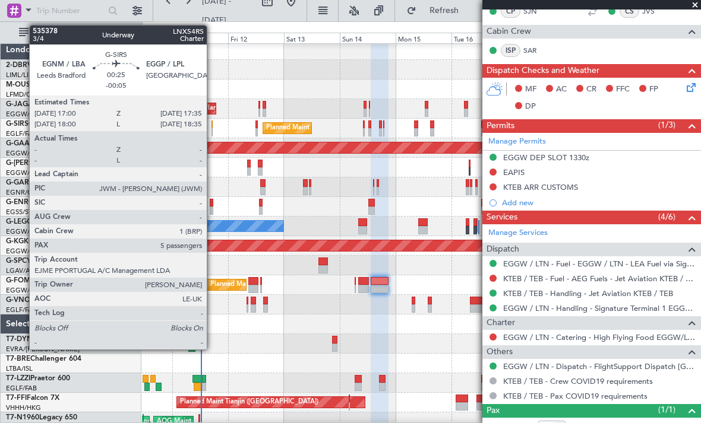
click at [212, 128] on div at bounding box center [212, 125] width 2 height 8
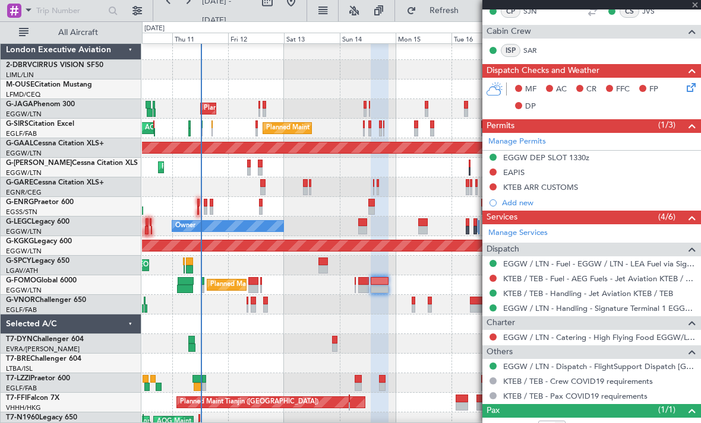
type input "-00:05"
type input "5"
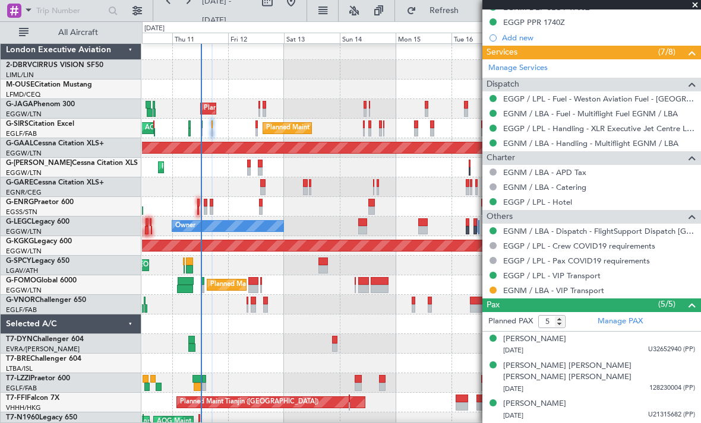
scroll to position [367, 0]
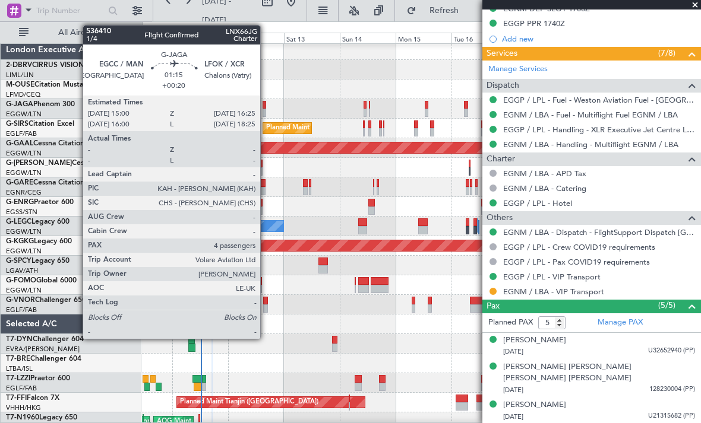
click at [265, 109] on div at bounding box center [264, 113] width 4 height 8
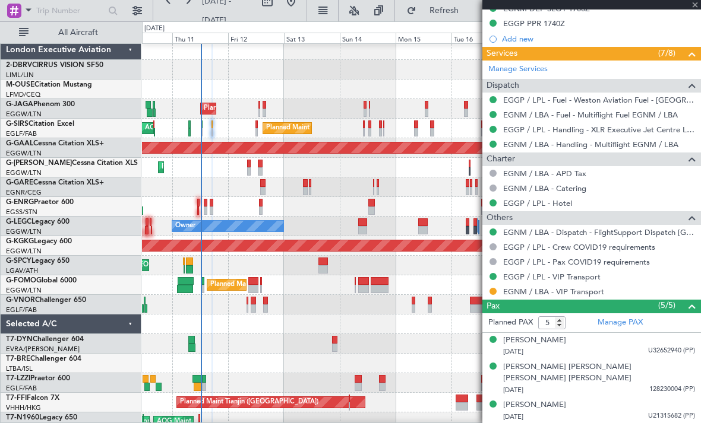
type input "+00:20"
type input "4"
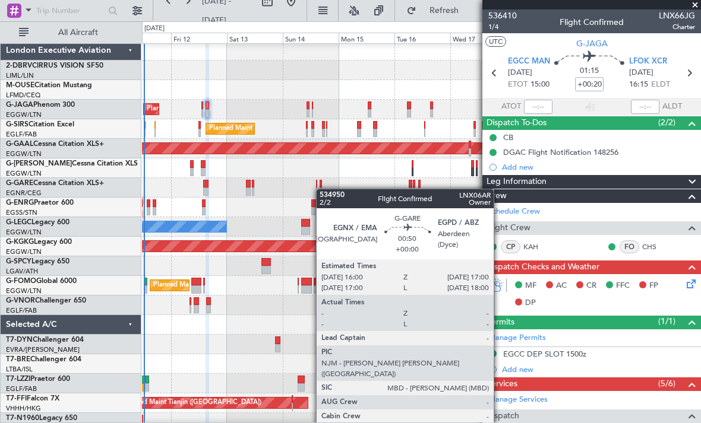
scroll to position [0, 0]
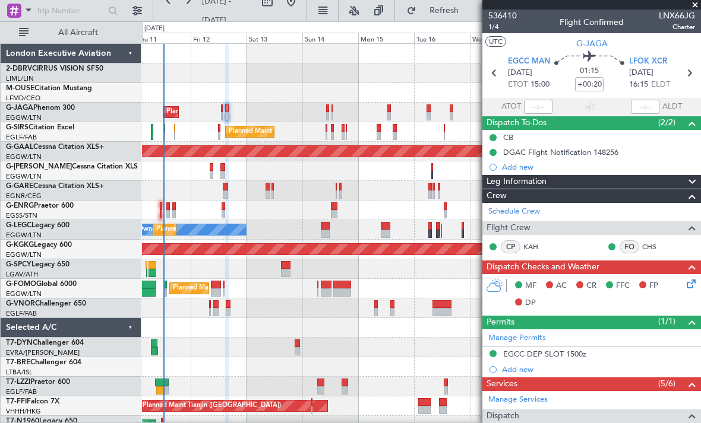
click at [340, 240] on div "Planned Maint London (Luton) Planned Maint London (Farnborough) AOG Maint Kembl…" at bounding box center [421, 269] width 558 height 451
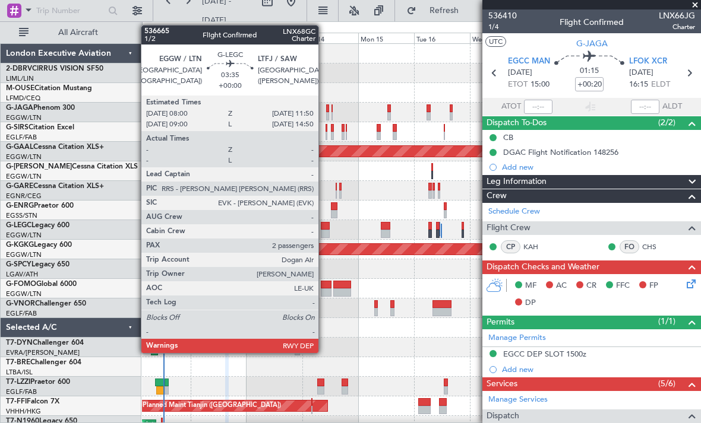
click at [324, 231] on div at bounding box center [325, 234] width 9 height 8
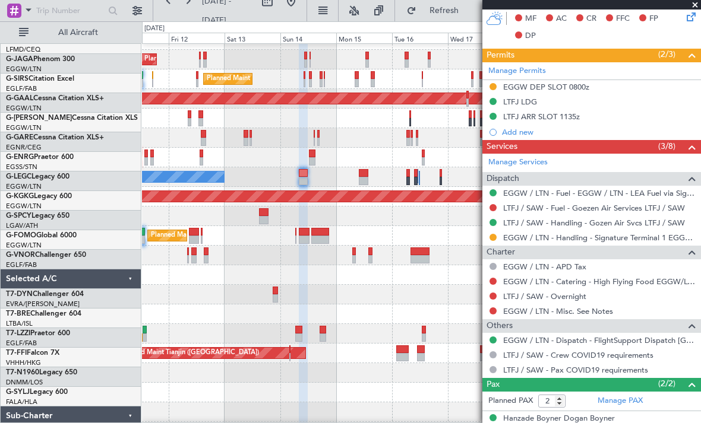
scroll to position [71, 0]
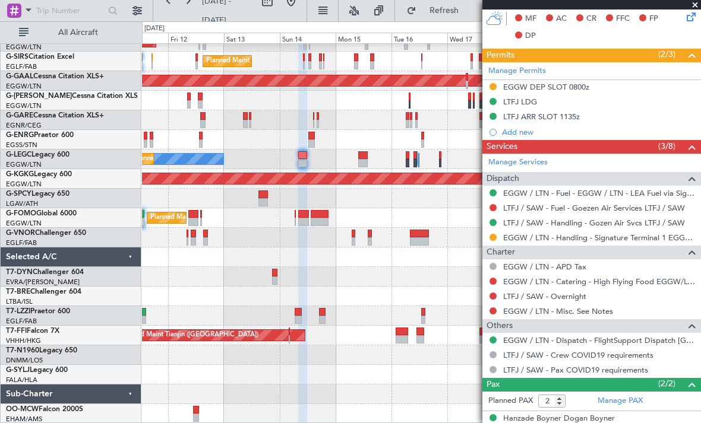
click at [292, 219] on div "Planned Maint London (Luton) Planned Maint London (Farnborough) AOG Maint Kembl…" at bounding box center [421, 198] width 558 height 451
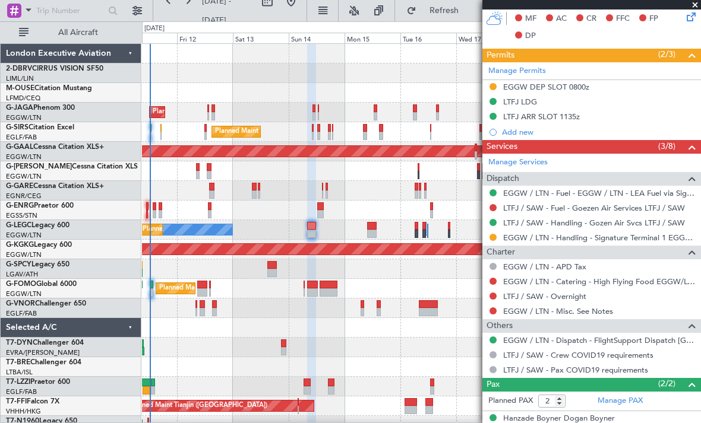
scroll to position [0, 0]
click at [232, 379] on div "Planned Maint London (Luton) Planned Maint London (Farnborough) AOG Maint Kembl…" at bounding box center [421, 269] width 558 height 451
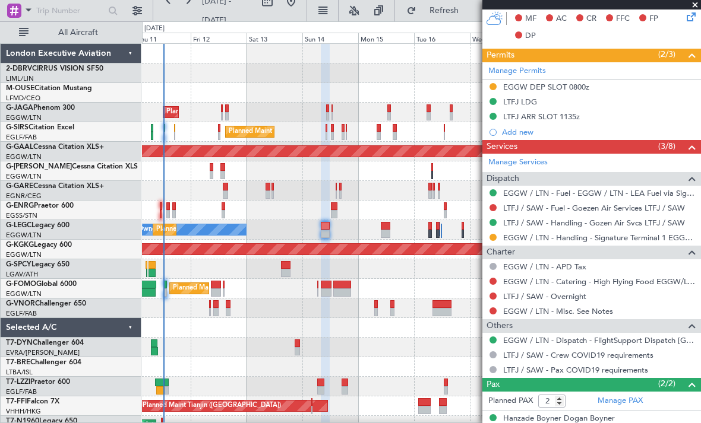
click at [286, 331] on div "Planned Maint London (Luton) Planned Maint London (Farnborough) AOG Maint Kembl…" at bounding box center [421, 269] width 558 height 451
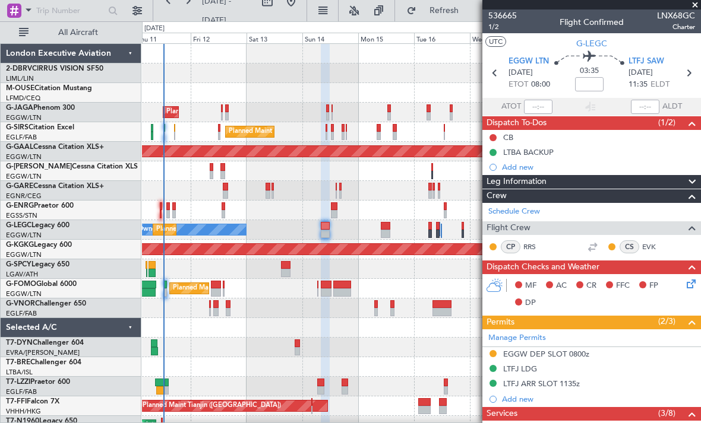
click at [694, 2] on span at bounding box center [695, 5] width 12 height 11
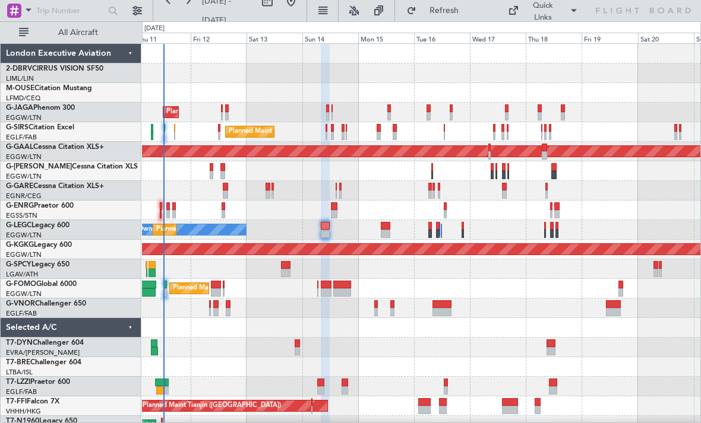
type input "0"
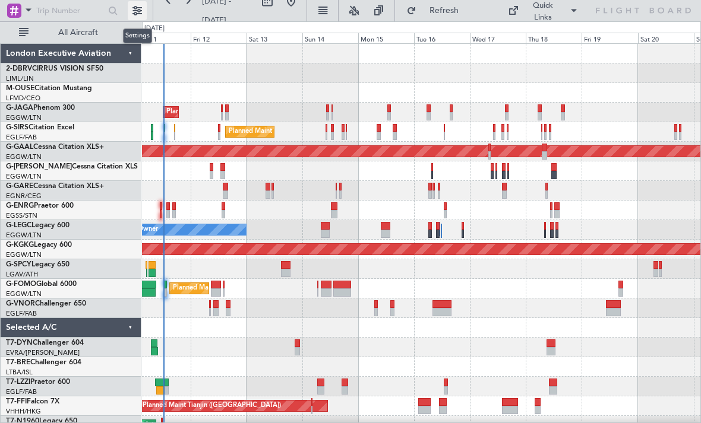
click at [139, 15] on button at bounding box center [137, 10] width 19 height 19
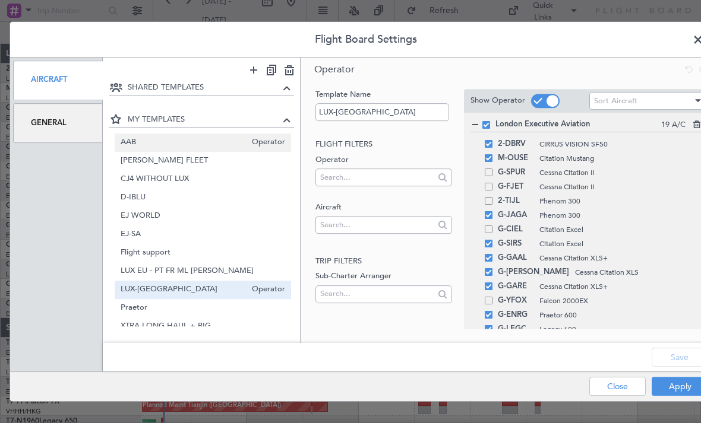
click at [167, 148] on span "AAB" at bounding box center [184, 143] width 126 height 12
type input "AAB"
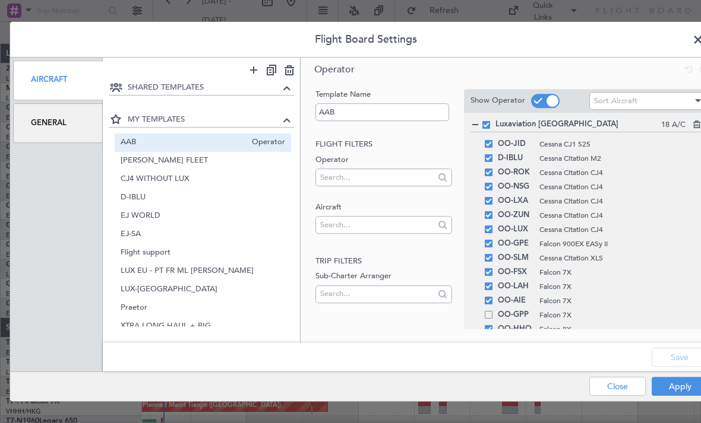
click at [680, 382] on button "Apply" at bounding box center [679, 386] width 56 height 19
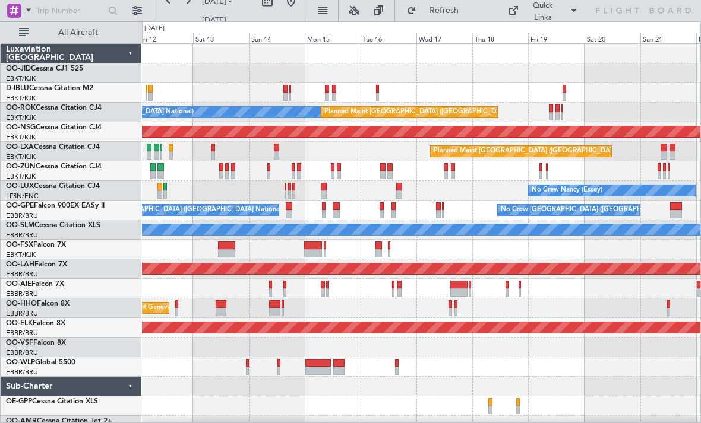
scroll to position [12, 0]
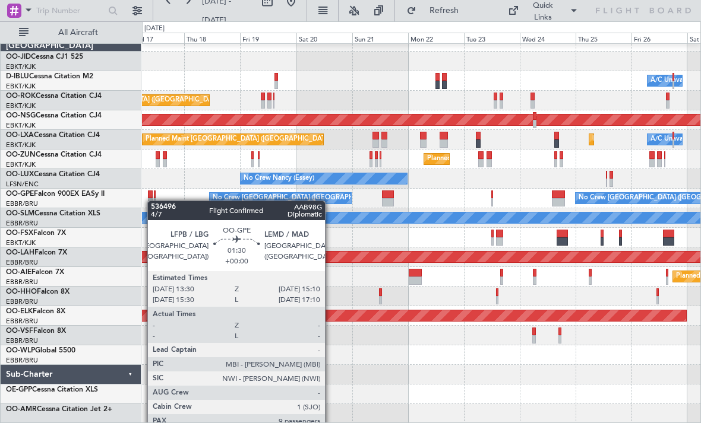
click at [112, 208] on div "A/C Unavailable Brussels (Brussels National) A/C Unavailable Kortrijk-Wevelgem …" at bounding box center [350, 222] width 701 height 402
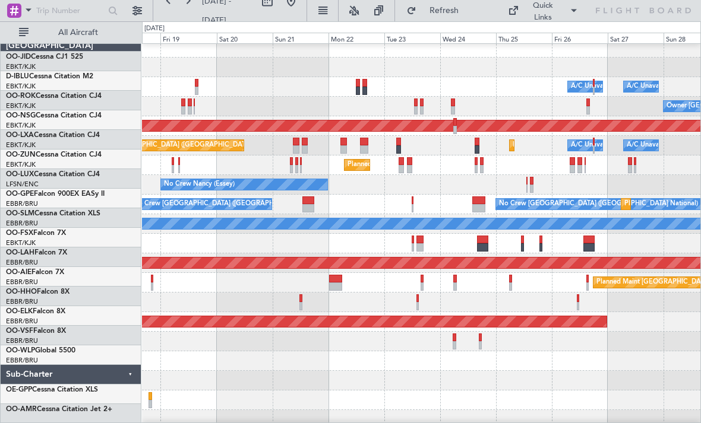
scroll to position [0, 0]
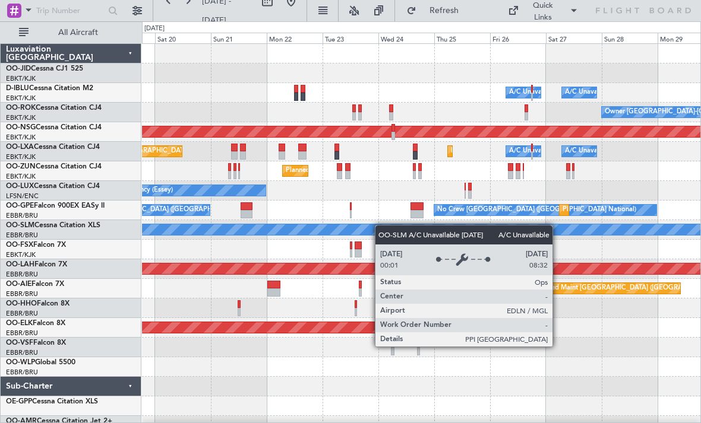
click at [423, 233] on div "A/C Unavailable Brussels (Brussels National) A/C Unavailable Kortrijk-Wevelgem …" at bounding box center [421, 240] width 558 height 392
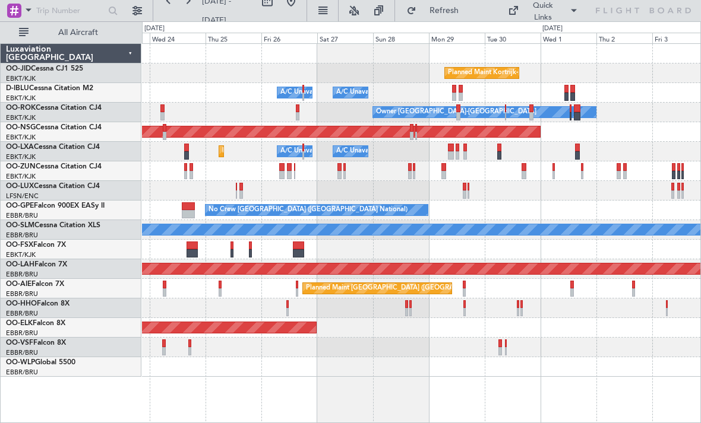
click at [302, 277] on div "Planned Maint Kortrijk-Wevelgem A/C Unavailable Brussels (Brussels National) A/…" at bounding box center [421, 210] width 558 height 333
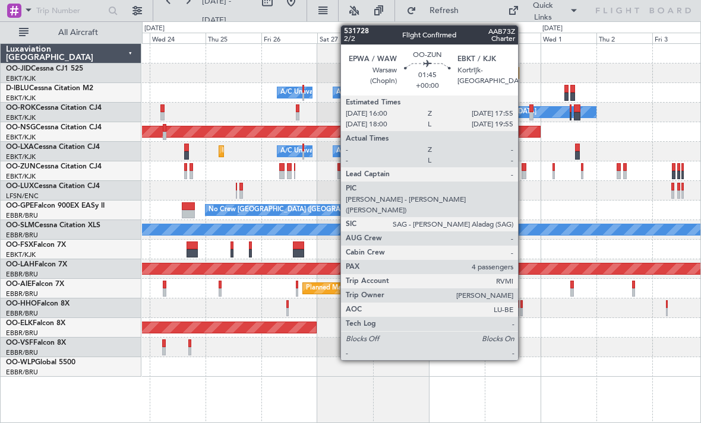
click at [658, 27] on div "0 0 Tue 23 Wed 24 Thu 25 Fri 26 Sat 27 Sun 28 Oct 2025 Mon 29 Tue 30 Wed 1 Thu …" at bounding box center [421, 32] width 558 height 21
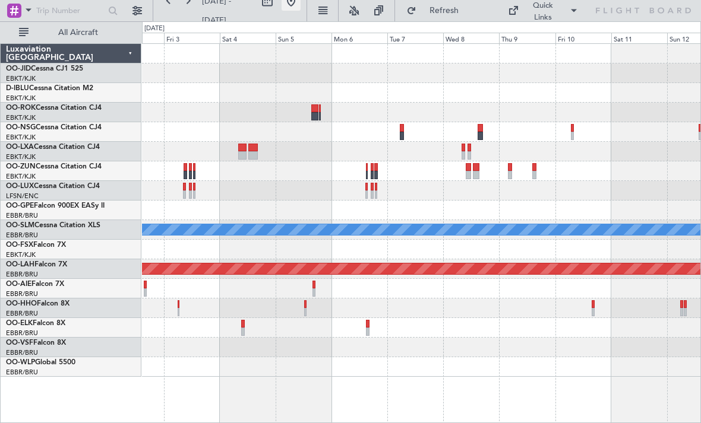
click at [300, 7] on button at bounding box center [290, 1] width 19 height 19
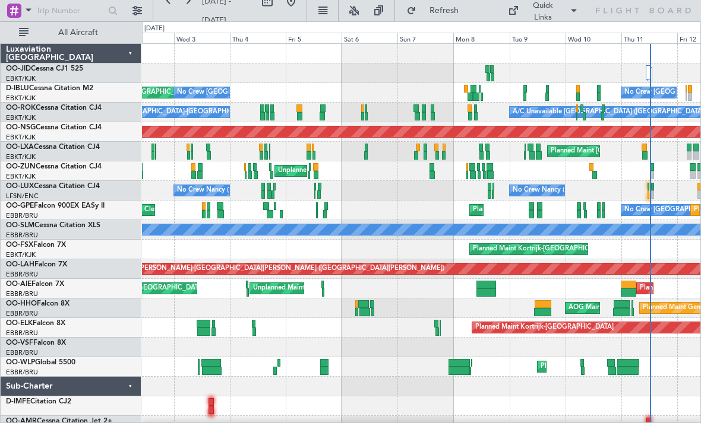
scroll to position [31, 0]
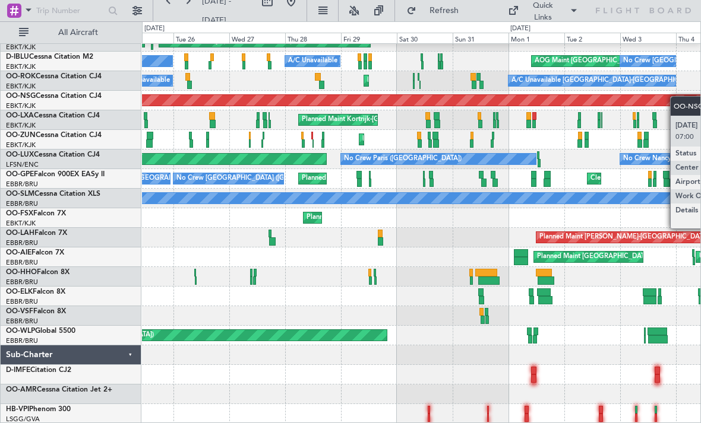
click at [677, 97] on div "Planned Maint Kortrijk-Wevelgem AOG Maint Kortrijk-Wevelgem Planned Maint Paris…" at bounding box center [421, 217] width 558 height 411
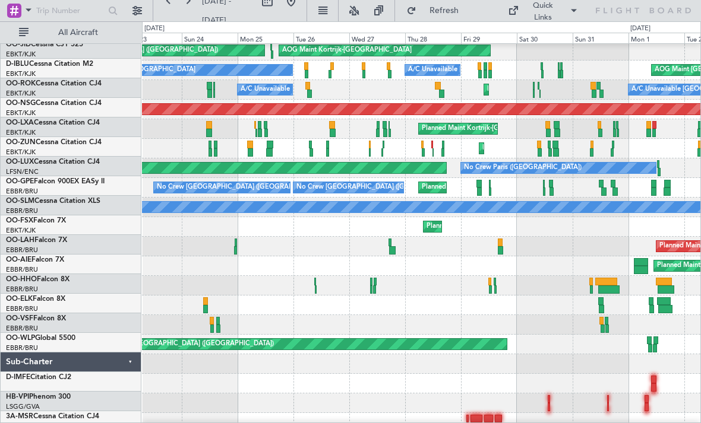
scroll to position [21, 0]
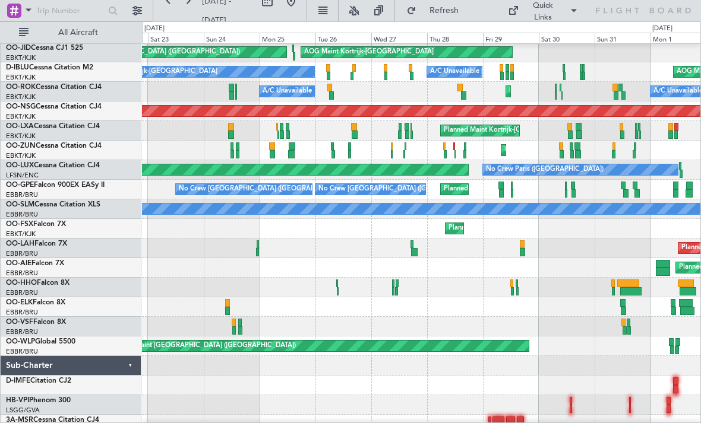
click at [381, 134] on div "Planned Maint Kortrijk-[GEOGRAPHIC_DATA]" at bounding box center [421, 131] width 558 height 20
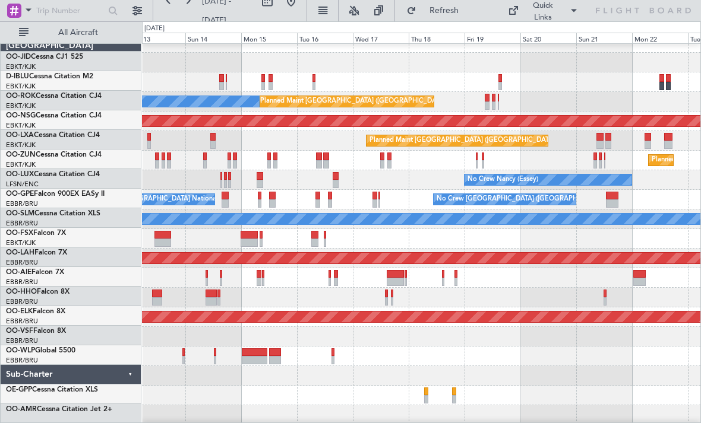
scroll to position [0, 0]
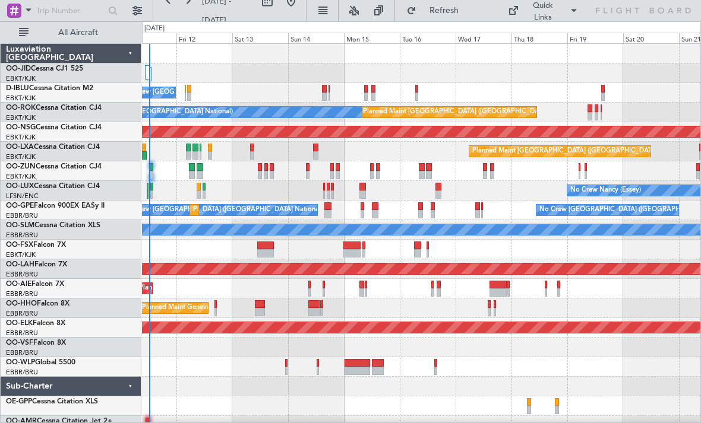
click at [618, 417] on div "No Crew [GEOGRAPHIC_DATA] ([GEOGRAPHIC_DATA] National) Planned Maint [GEOGRAPHI…" at bounding box center [421, 240] width 558 height 392
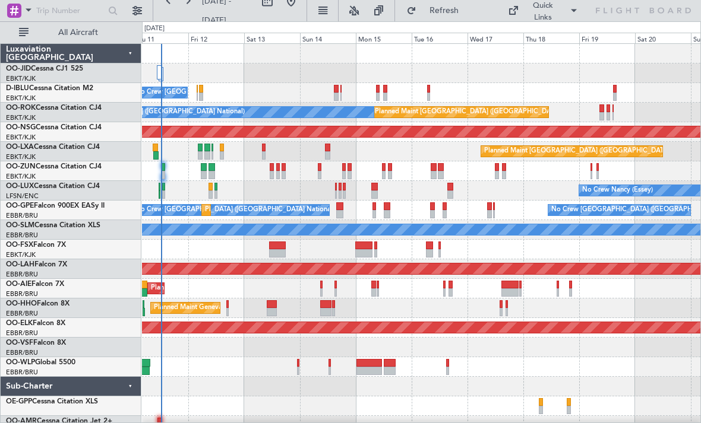
click at [512, 313] on div "No Crew [GEOGRAPHIC_DATA] ([GEOGRAPHIC_DATA] National) Planned Maint [GEOGRAPHI…" at bounding box center [421, 240] width 558 height 392
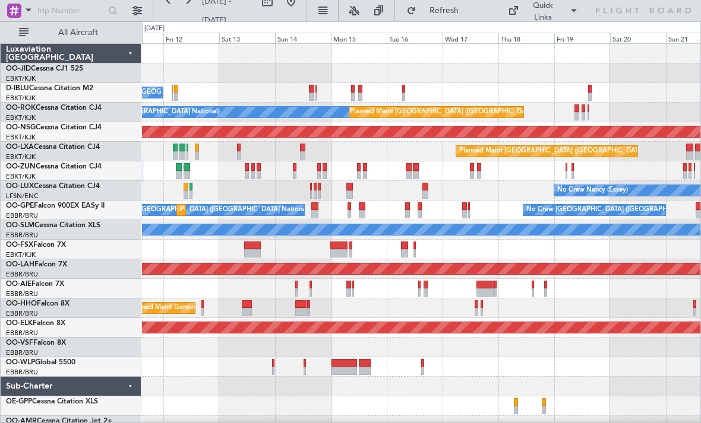
scroll to position [12, 0]
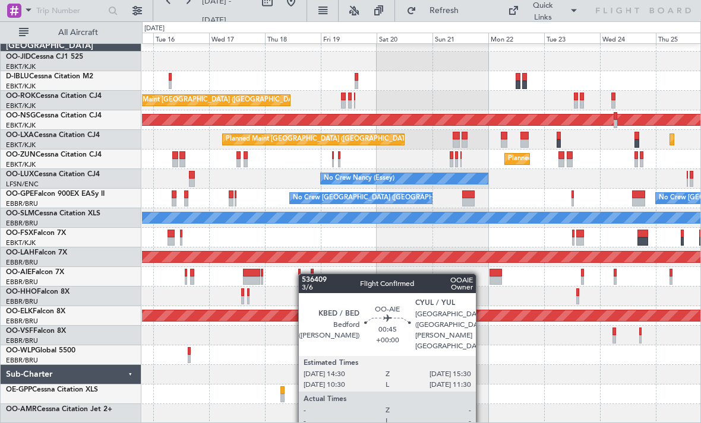
click at [300, 274] on div "A/C Unavailable Brussels (Brussels National) A/C Unavailable Kortrijk-Wevelgem …" at bounding box center [421, 228] width 558 height 392
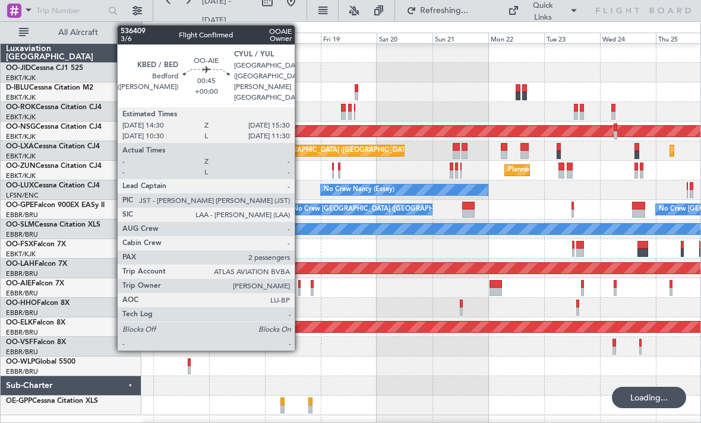
scroll to position [0, 0]
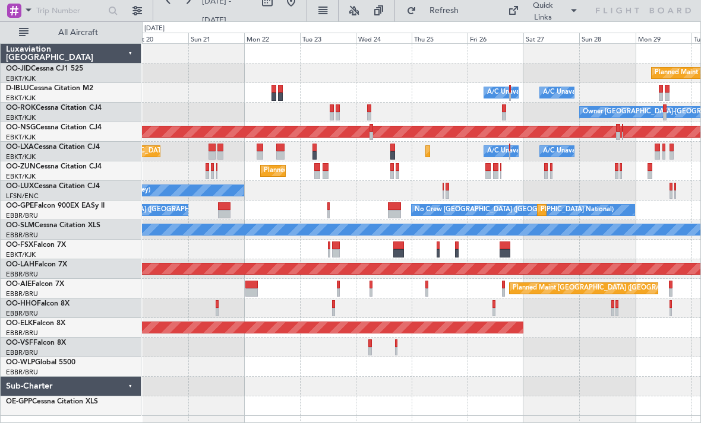
click at [303, 246] on div "Planned Maint Kortrijk-Wevelgem A/C Unavailable Brussels (Brussels National) A/…" at bounding box center [421, 230] width 558 height 372
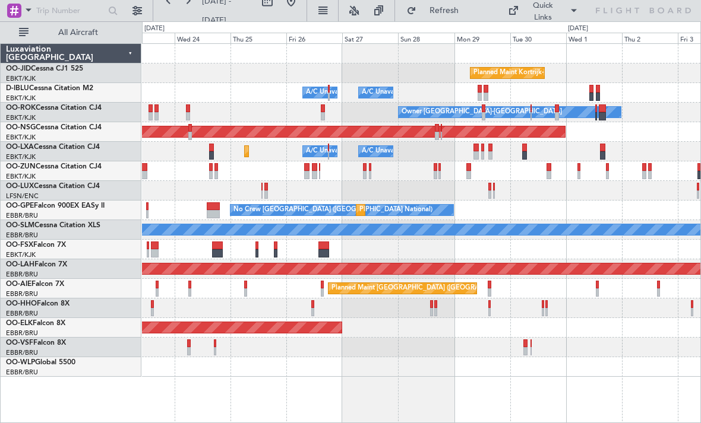
click at [249, 244] on div "Planned Maint Kortrijk-Wevelgem A/C Unavailable Brussels (Brussels National) A/…" at bounding box center [421, 210] width 558 height 333
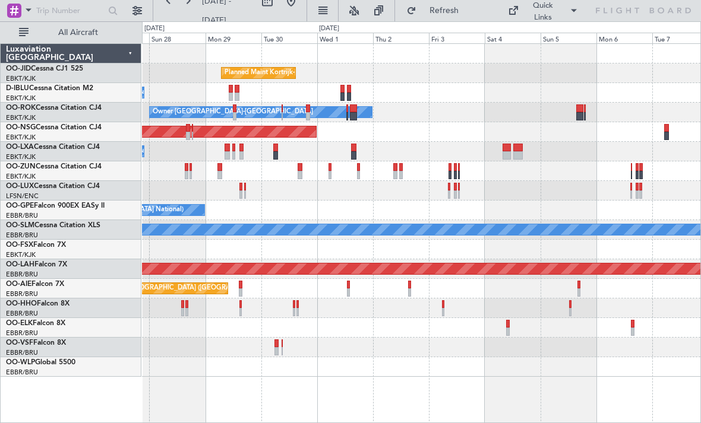
click at [178, 316] on div "Planned Maint Kortrijk-Wevelgem A/C Unavailable Kortrijk-Wevelgem A/C Unavailab…" at bounding box center [421, 210] width 558 height 333
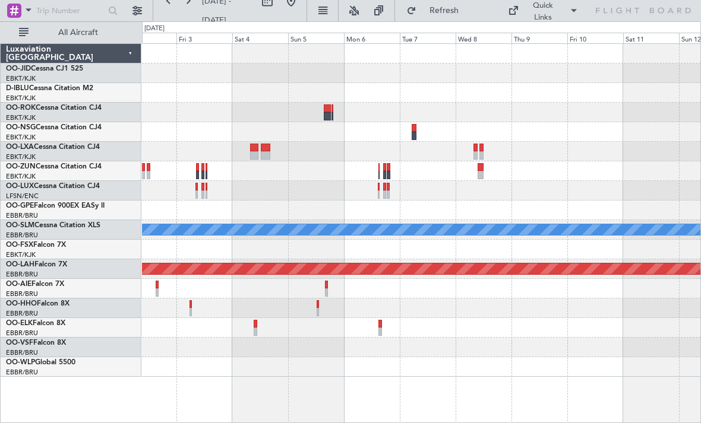
click at [219, 309] on div at bounding box center [421, 309] width 558 height 20
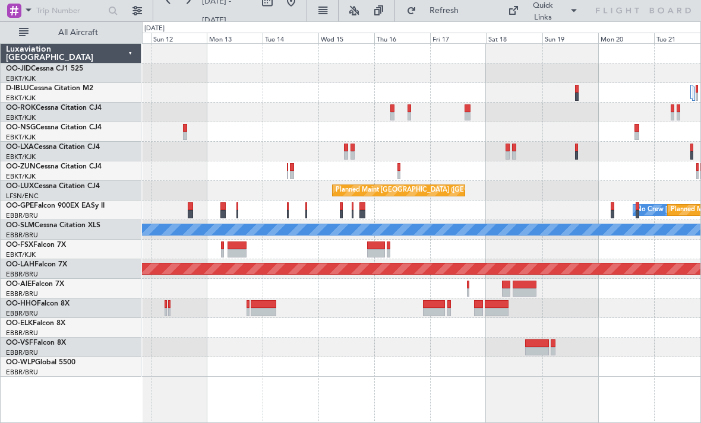
click at [144, 223] on div "Planned Maint Brussels (Brussels National) No Crew Brussels (Brussels National)…" at bounding box center [421, 210] width 558 height 333
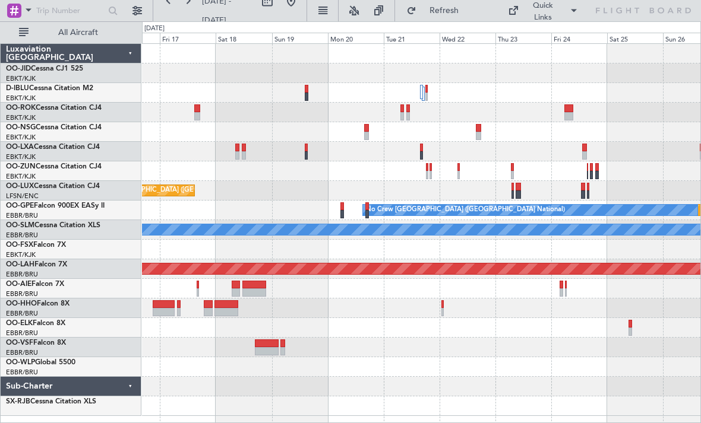
click at [250, 332] on div "Planned Maint Brussels (Brussels National) Planned Maint Nurnberg No Crew Bruss…" at bounding box center [421, 230] width 558 height 372
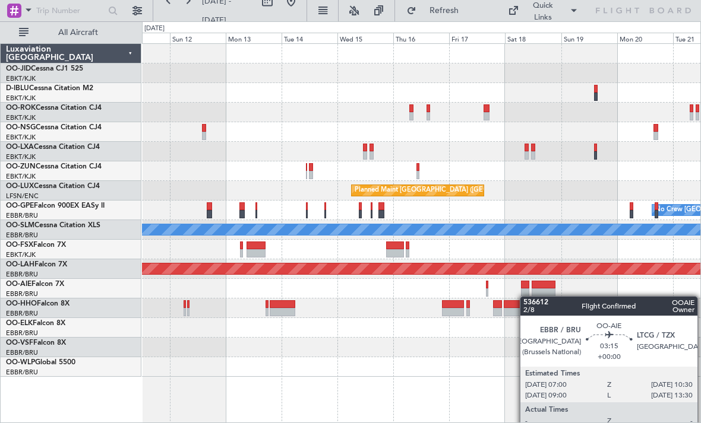
click at [525, 296] on div at bounding box center [421, 289] width 558 height 20
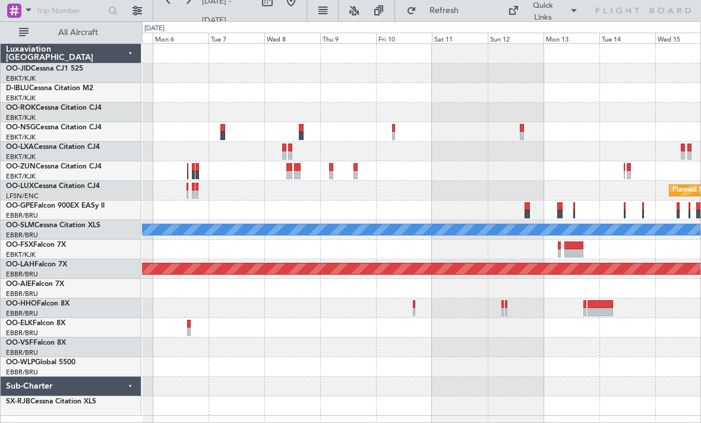
click at [555, 241] on div at bounding box center [421, 250] width 558 height 20
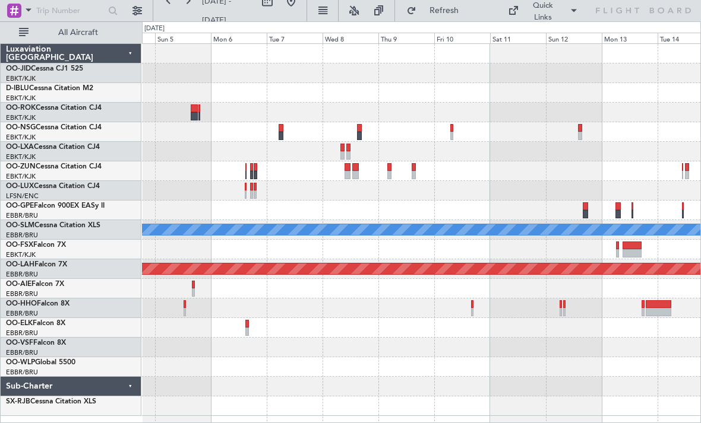
click at [522, 198] on div "Planned Maint Brussels (Brussels National) A/C Unavailable Monchengladbach Plan…" at bounding box center [421, 230] width 558 height 372
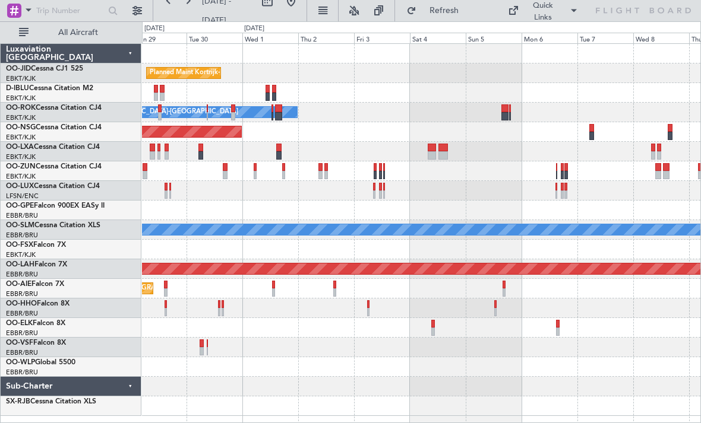
click at [532, 179] on div "Planned Maint Kortrijk-Wevelgem Owner Kortrijk-Wevelgem Planned Maint Paris (Le…" at bounding box center [421, 230] width 558 height 372
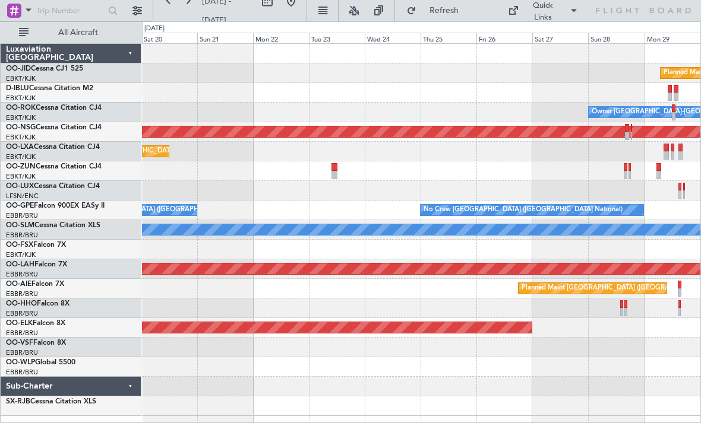
click at [586, 187] on div "Planned Maint Kortrijk-Wevelgem Owner Kortrijk-Wevelgem Planned Maint Paris (Le…" at bounding box center [421, 230] width 558 height 372
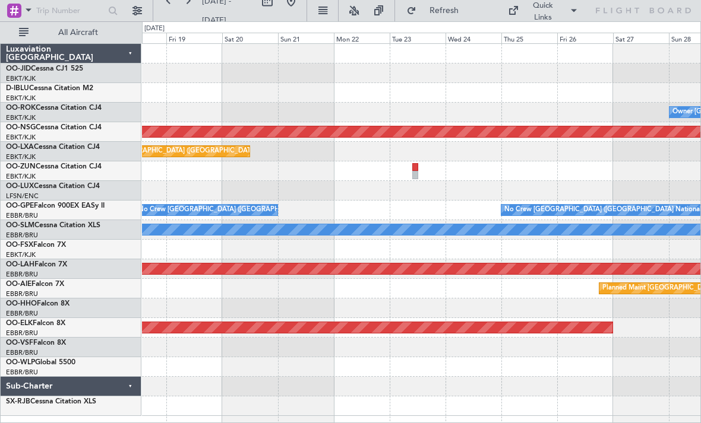
click at [553, 167] on div "Planned Maint Kortrijk-Wevelgem Owner Kortrijk-Wevelgem Planned Maint Paris (Le…" at bounding box center [421, 230] width 558 height 372
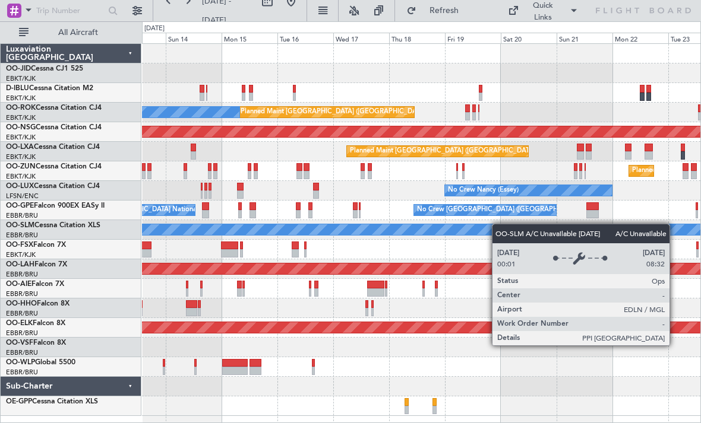
click at [501, 224] on div "No Crew Brussels (Brussels National) Planned Maint Paris (Le Bourget) A/C Unava…" at bounding box center [421, 230] width 558 height 372
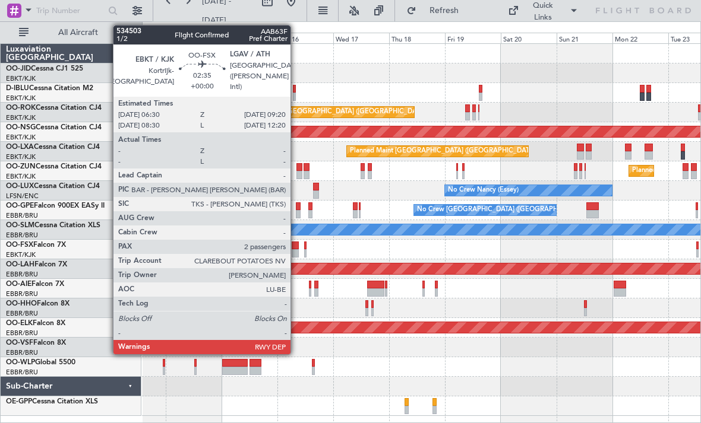
click at [296, 252] on div at bounding box center [295, 253] width 7 height 8
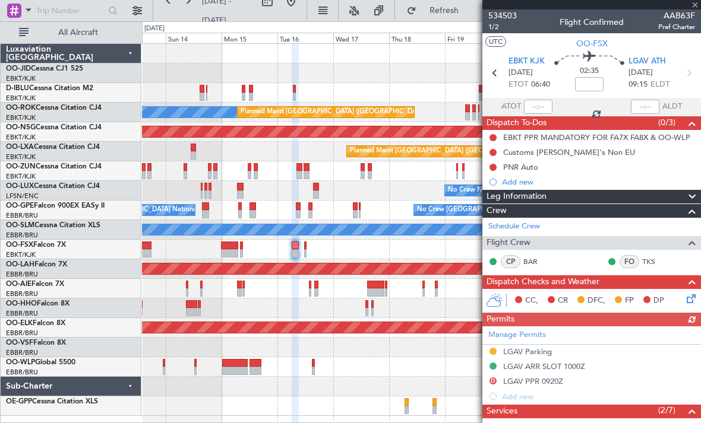
click at [641, 260] on div "FO TKS" at bounding box center [638, 261] width 62 height 13
click at [649, 261] on link "TKS" at bounding box center [655, 261] width 27 height 11
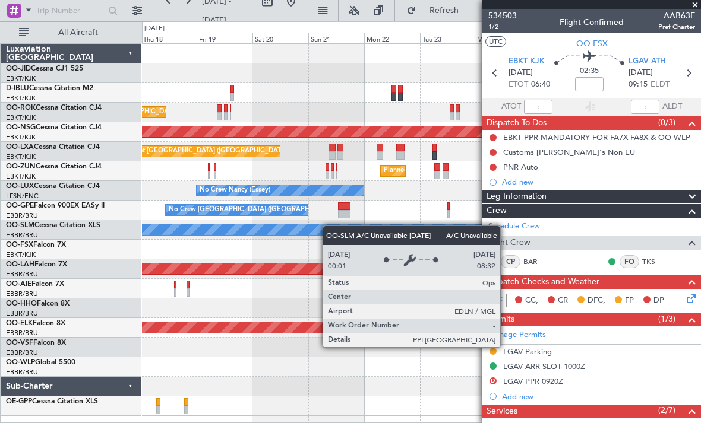
click at [152, 238] on div "Planned Maint Kortrijk-Wevelgem A/C Unavailable Brussels (Brussels National) A/…" at bounding box center [421, 230] width 558 height 372
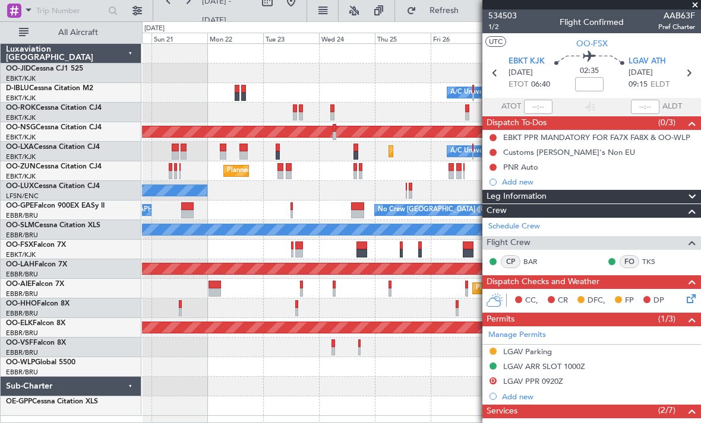
click at [227, 218] on div "No Crew Brussels (Brussels National) No Crew Brussels (Brussels National) Plann…" at bounding box center [421, 211] width 558 height 20
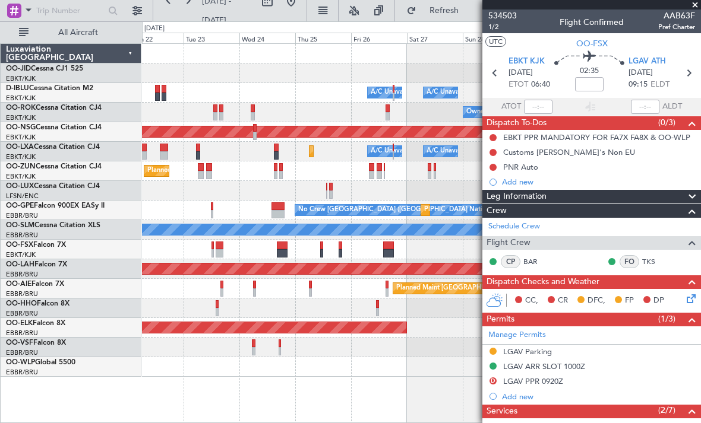
click at [277, 296] on div "Planned Maint Kortrijk-Wevelgem A/C Unavailable Brussels (Brussels National) A/…" at bounding box center [421, 210] width 558 height 333
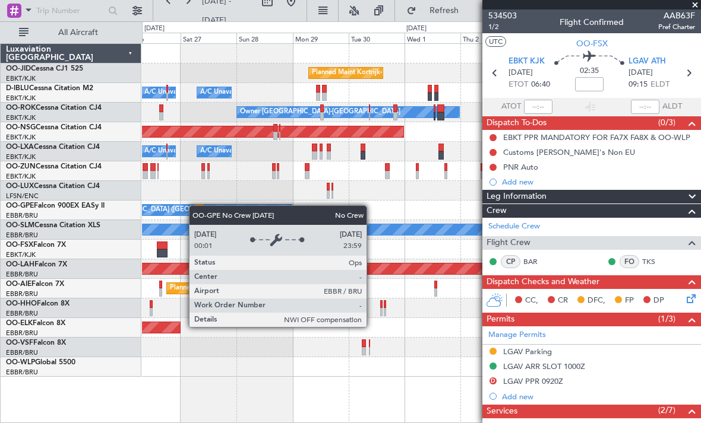
click at [178, 210] on div "Planned Maint Kortrijk-Wevelgem A/C Unavailable Brussels (Brussels National) A/…" at bounding box center [421, 210] width 558 height 333
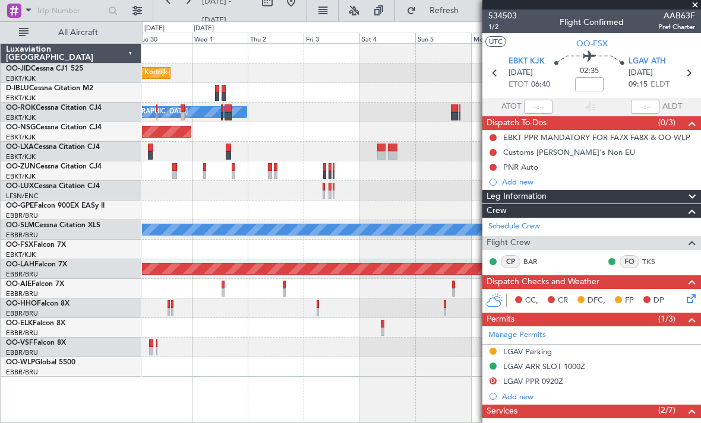
click at [161, 223] on div "Planned Maint Kortrijk-Wevelgem A/C Unavailable Kortrijk-Wevelgem Owner Kortrij…" at bounding box center [421, 210] width 558 height 333
click at [219, 240] on div at bounding box center [421, 250] width 558 height 20
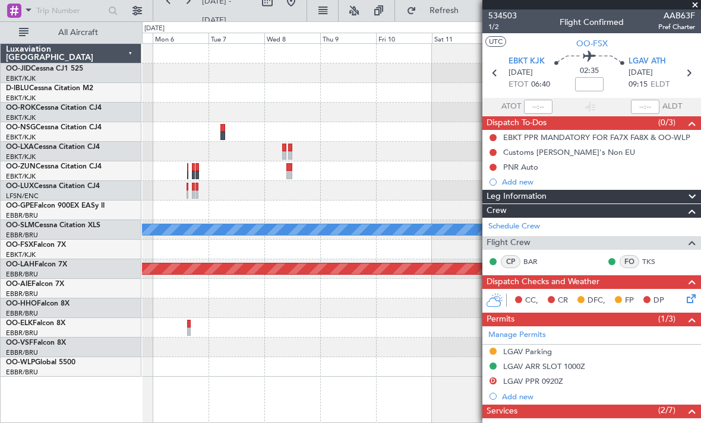
click at [219, 200] on div "A/C Unavailable Monchengladbach Planned Maint Alton-st Louis (St Louis Regl)" at bounding box center [421, 210] width 558 height 333
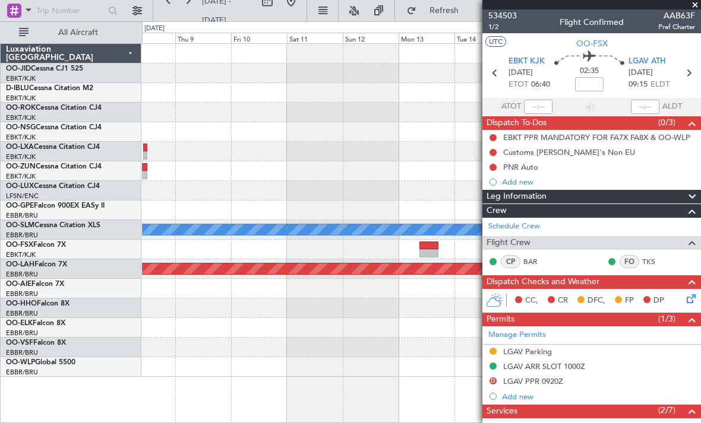
click at [177, 176] on div at bounding box center [421, 171] width 558 height 20
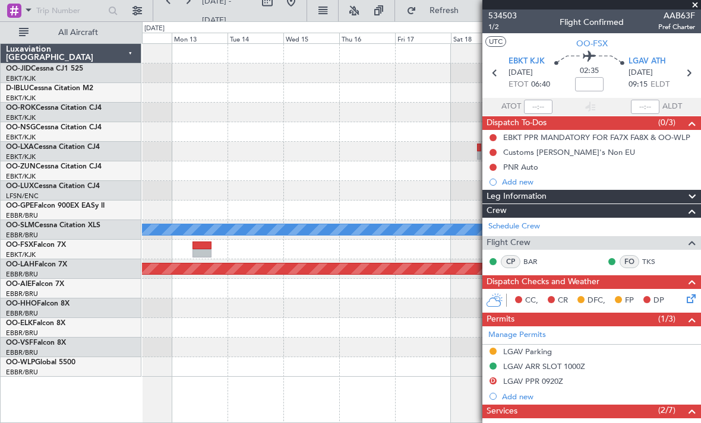
click at [166, 170] on div at bounding box center [421, 171] width 558 height 20
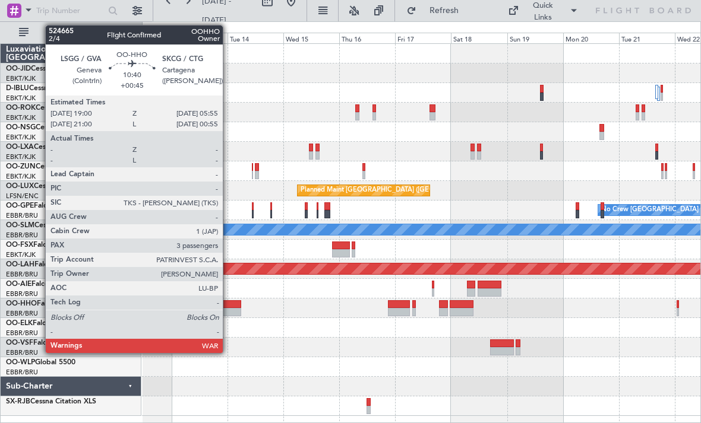
click at [228, 305] on div at bounding box center [229, 304] width 26 height 8
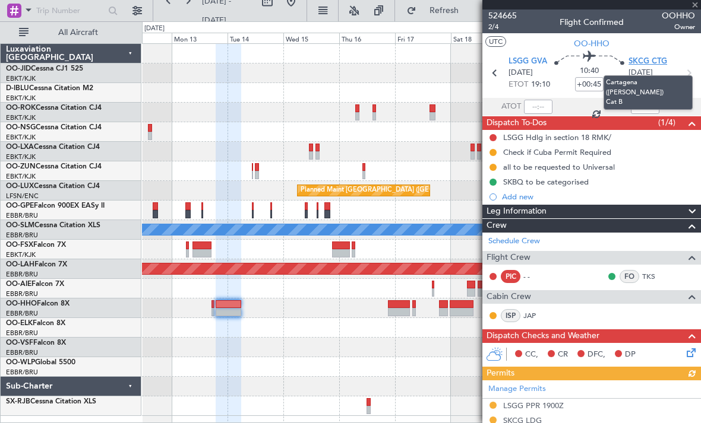
click at [636, 56] on span "SKCG CTG" at bounding box center [647, 62] width 39 height 12
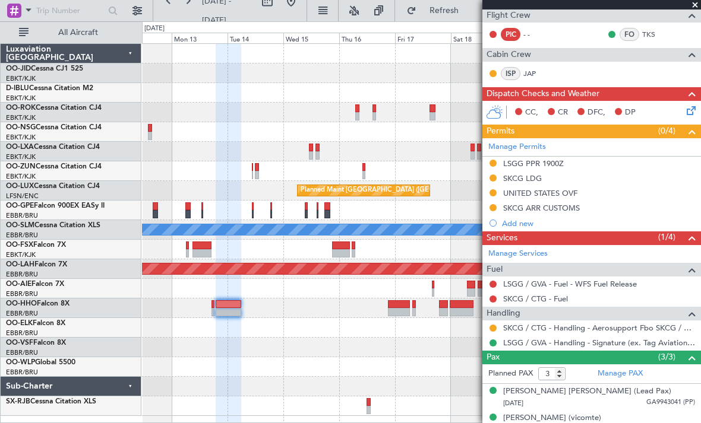
scroll to position [242, 0]
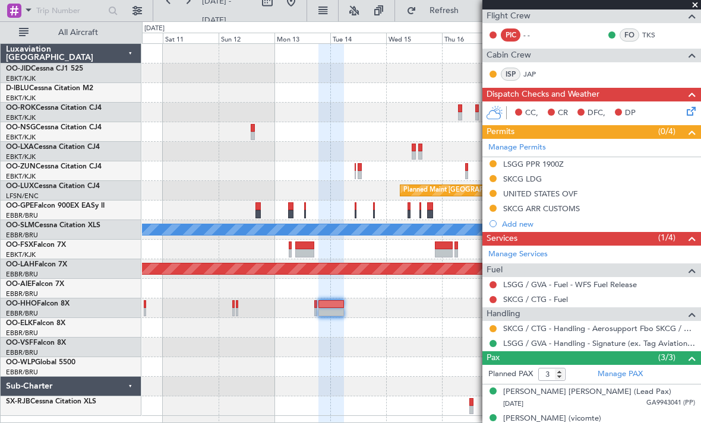
click at [366, 299] on div "Planned Maint Brussels (Brussels National) No Crew Brussels (Brussels National)…" at bounding box center [421, 230] width 558 height 372
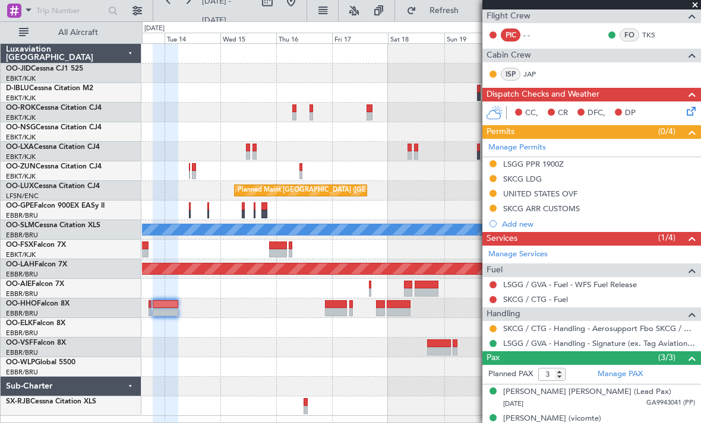
click at [226, 378] on div at bounding box center [421, 387] width 558 height 20
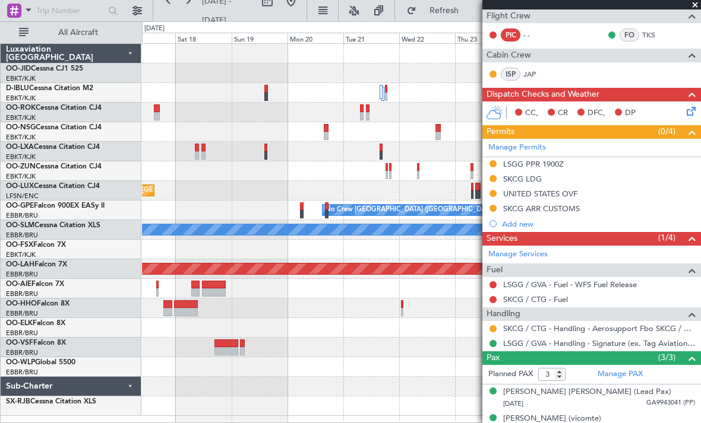
click at [221, 363] on div "Planned Maint Brussels (Brussels National) Planned Maint Paris (Le Bourget) Pla…" at bounding box center [421, 230] width 558 height 372
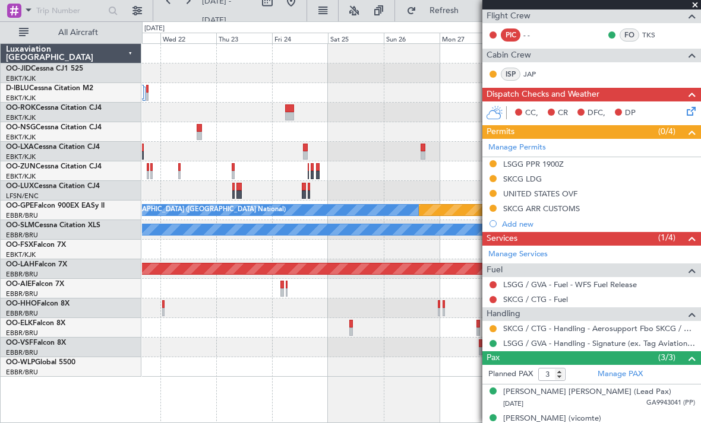
click at [142, 332] on div at bounding box center [421, 328] width 558 height 20
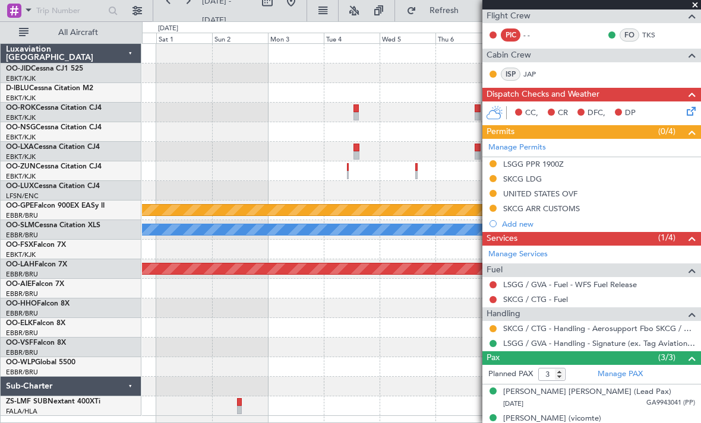
click at [147, 306] on div "Planned Maint Paris (Le Bourget) Planned Maint Nurnberg A/C Unavailable Monchen…" at bounding box center [421, 230] width 558 height 372
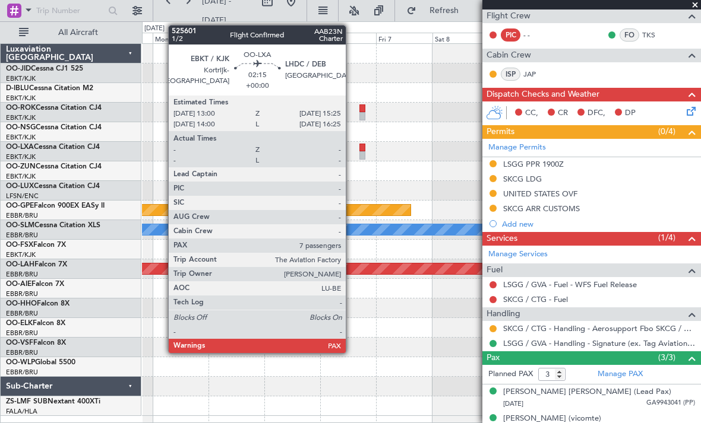
click at [315, 159] on div at bounding box center [421, 152] width 558 height 20
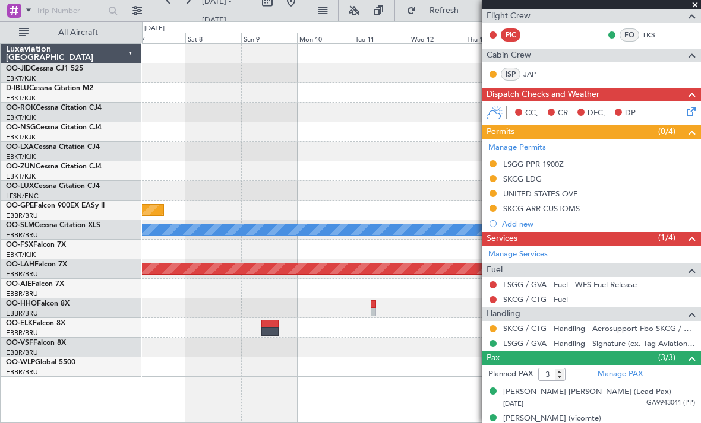
click at [147, 135] on div "Planned Maint Nurnberg A/C Unavailable Monchengladbach Planned Maint Alton-st L…" at bounding box center [421, 210] width 558 height 333
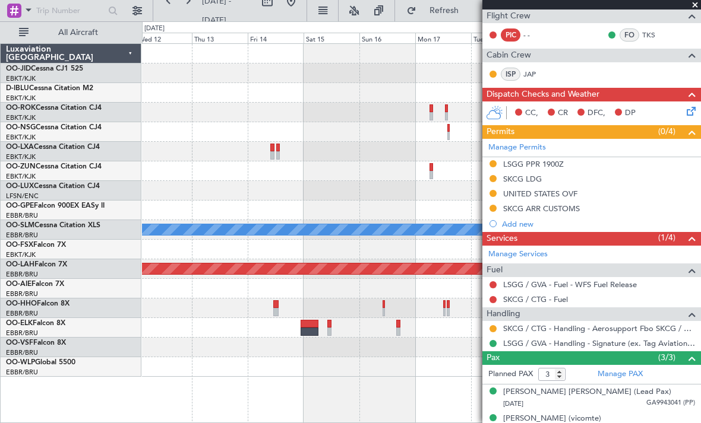
click at [70, 140] on div "No Crew Brussels (Brussels National) A/C Unavailable Monchengladbach Planned Ma…" at bounding box center [350, 222] width 701 height 402
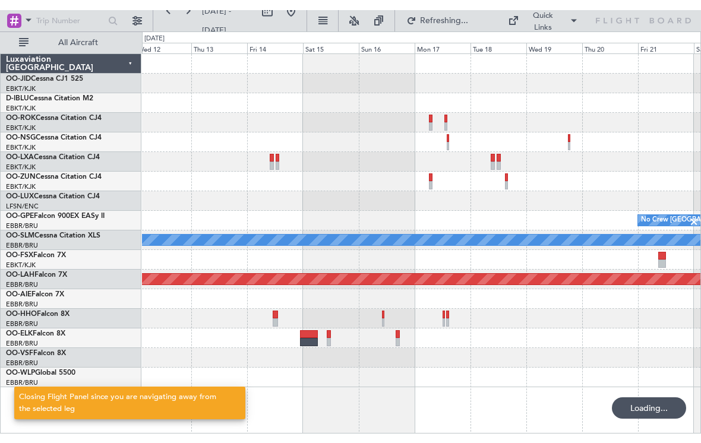
scroll to position [0, 0]
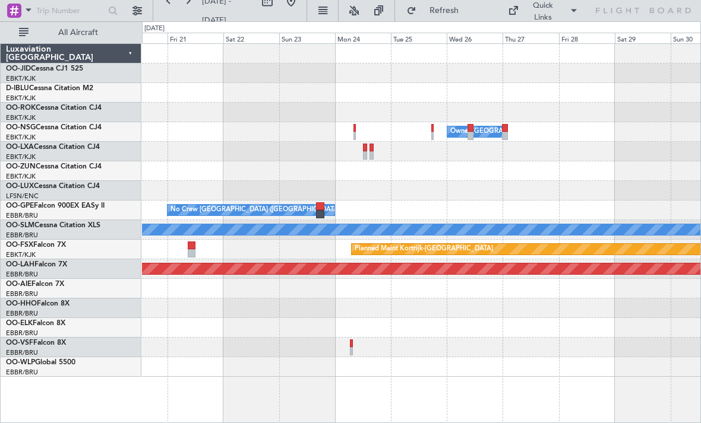
click at [165, 169] on div at bounding box center [421, 171] width 558 height 20
click at [296, 7] on button at bounding box center [290, 1] width 19 height 19
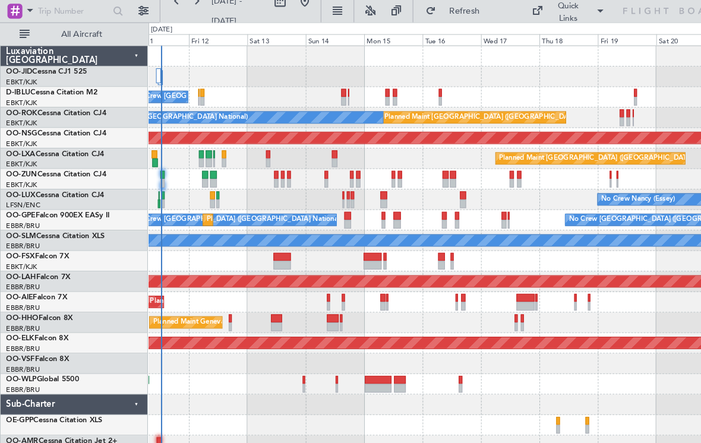
click at [517, 200] on div "No Crew [GEOGRAPHIC_DATA] ([GEOGRAPHIC_DATA] National) Planned Maint [GEOGRAPHI…" at bounding box center [421, 240] width 558 height 392
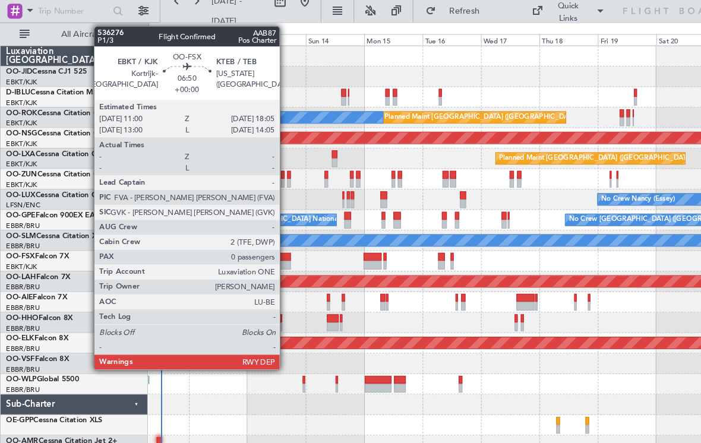
click at [273, 248] on div at bounding box center [269, 246] width 17 height 8
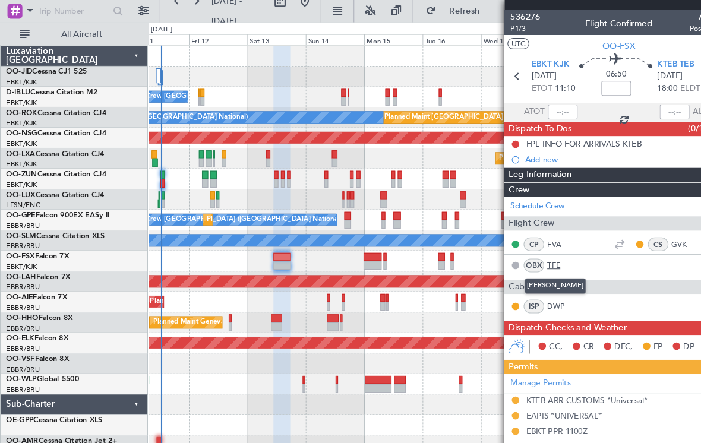
click at [537, 252] on link "TFE" at bounding box center [536, 253] width 27 height 11
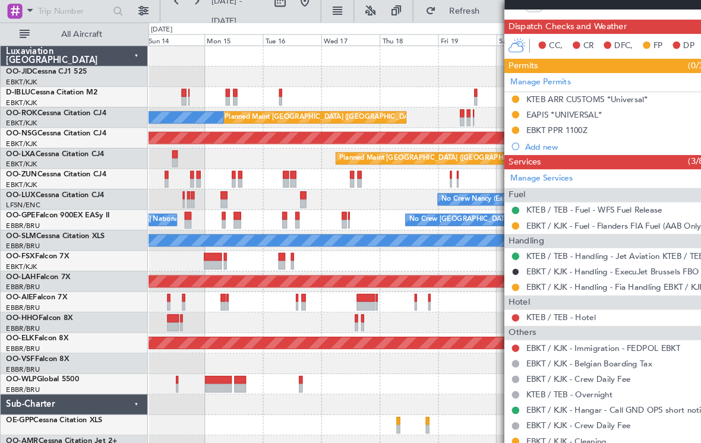
click at [176, 121] on div "A/C Unavailable Brussels (Brussels National) No Crew Brussels (Brussels Nationa…" at bounding box center [421, 240] width 558 height 392
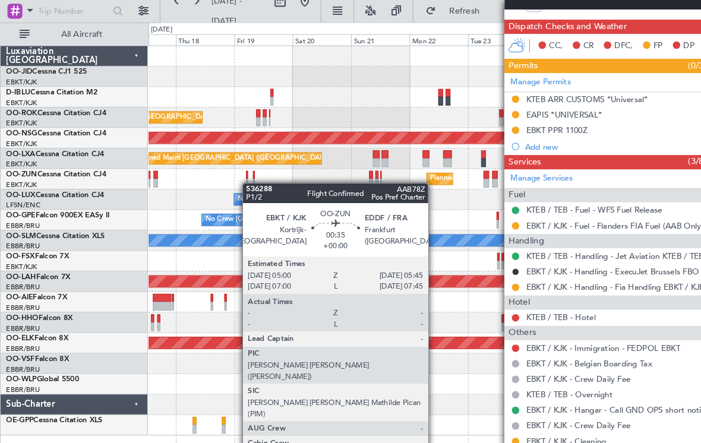
click at [235, 175] on div at bounding box center [236, 175] width 2 height 8
